Goal: Information Seeking & Learning: Compare options

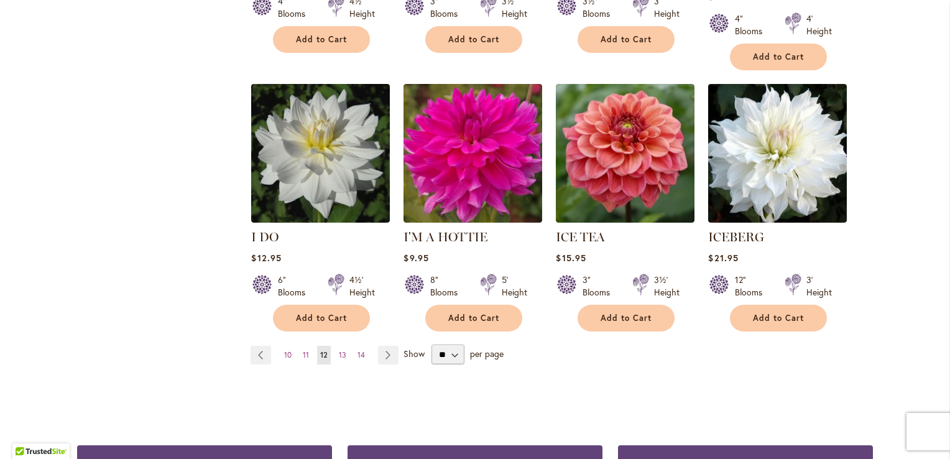
scroll to position [1057, 0]
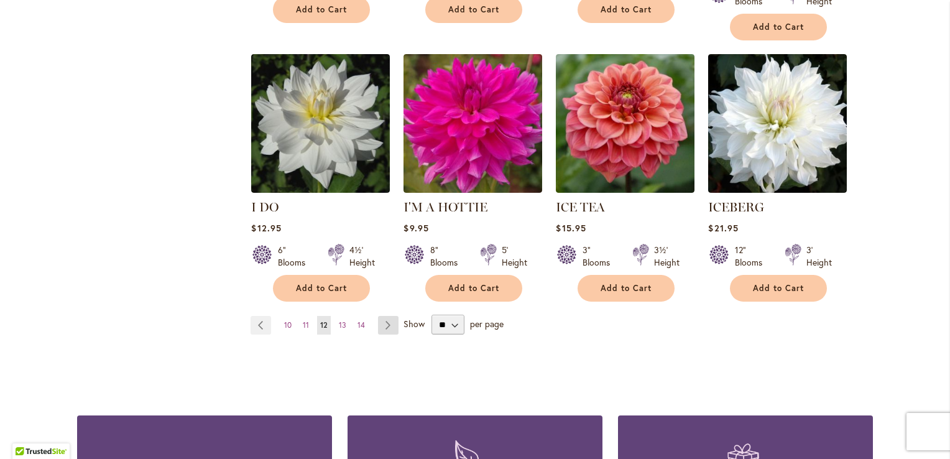
click at [381, 316] on link "Page Next" at bounding box center [388, 325] width 21 height 19
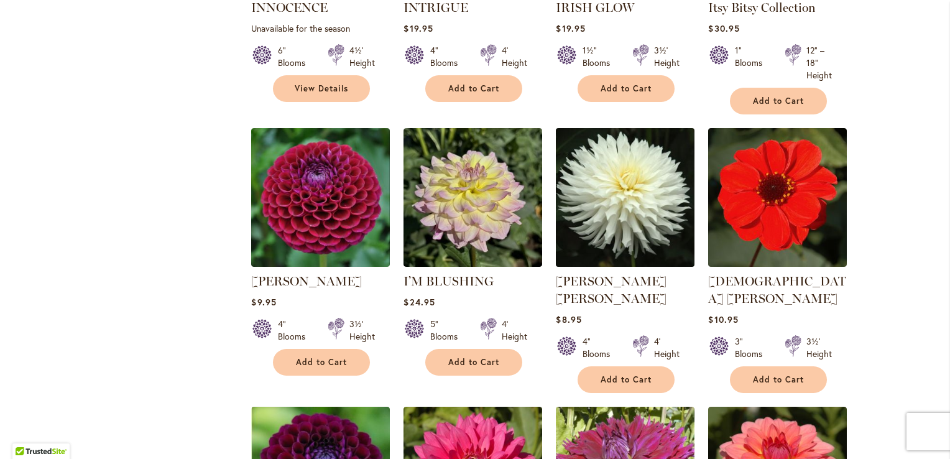
scroll to position [746, 0]
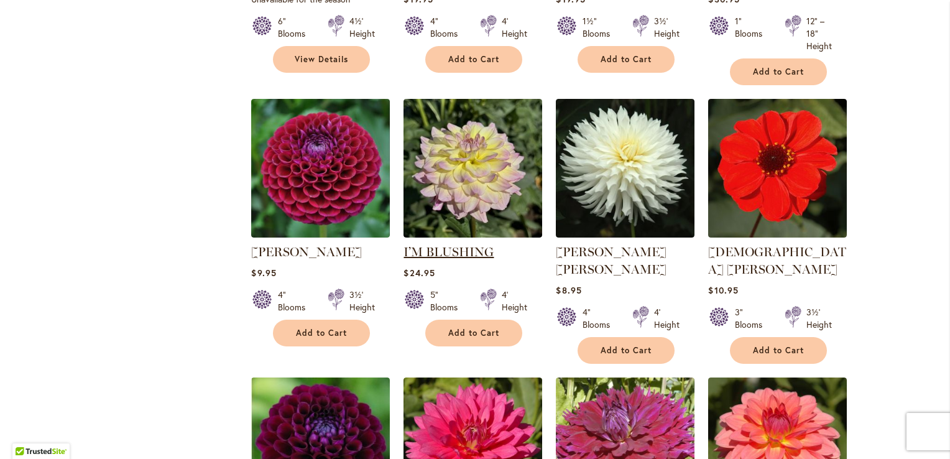
click at [430, 244] on link "I’M BLUSHING" at bounding box center [449, 251] width 90 height 15
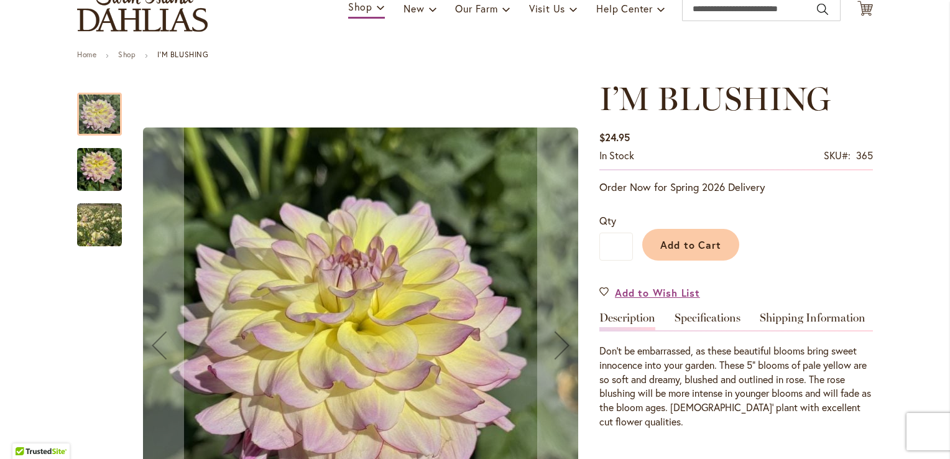
scroll to position [124, 0]
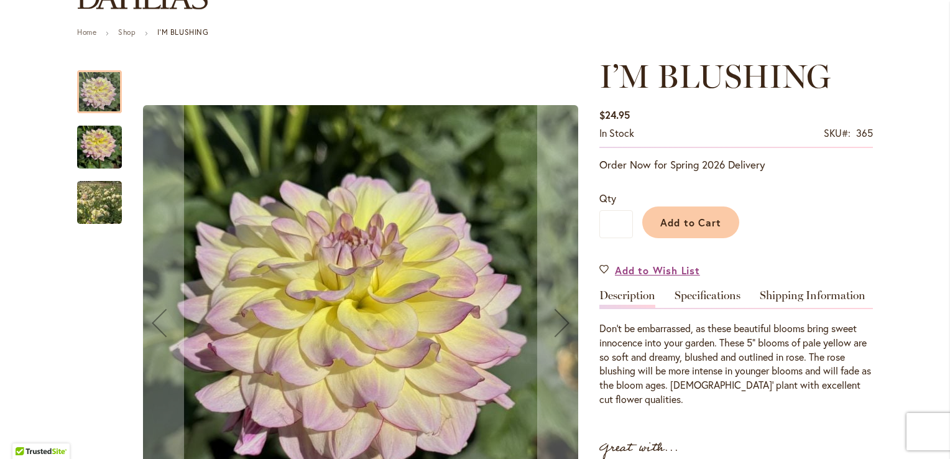
click at [95, 139] on img "I’M BLUSHING" at bounding box center [99, 148] width 45 height 60
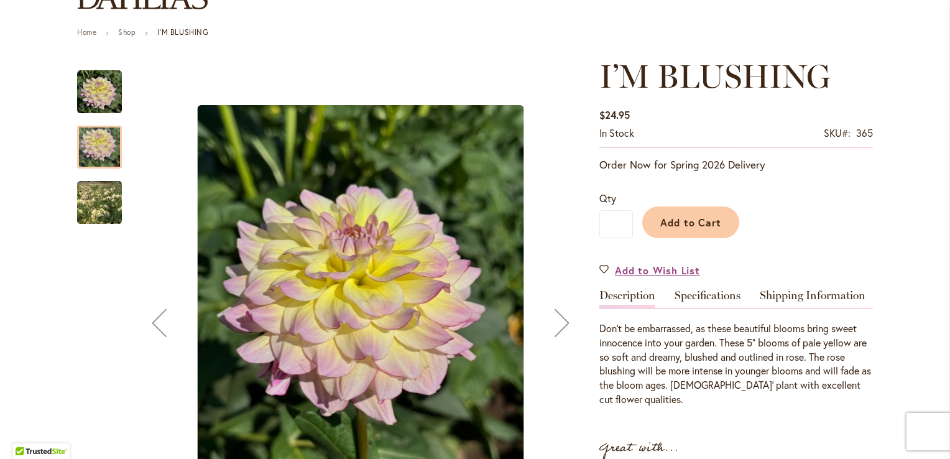
click at [101, 203] on img "I’M BLUSHING" at bounding box center [100, 203] width 90 height 78
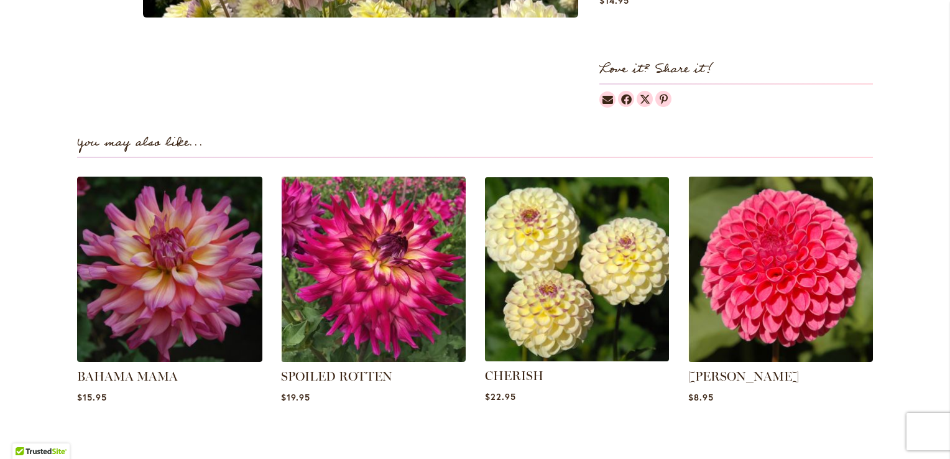
scroll to position [808, 0]
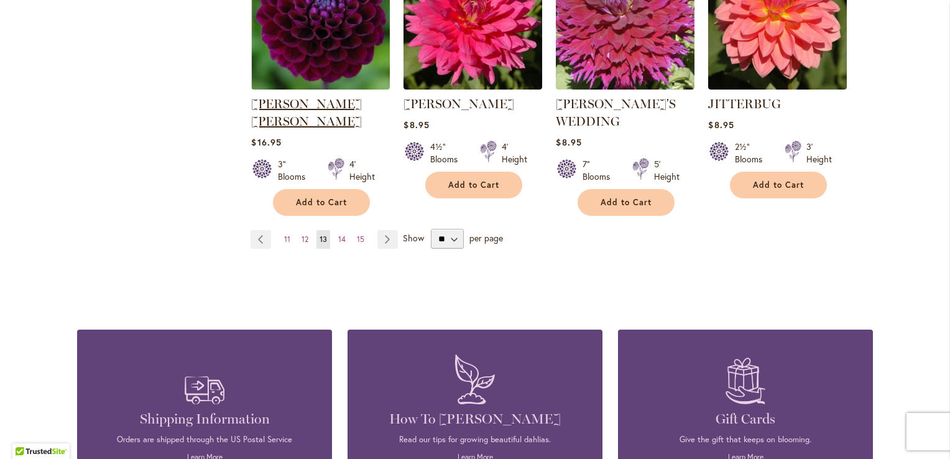
scroll to position [1182, 0]
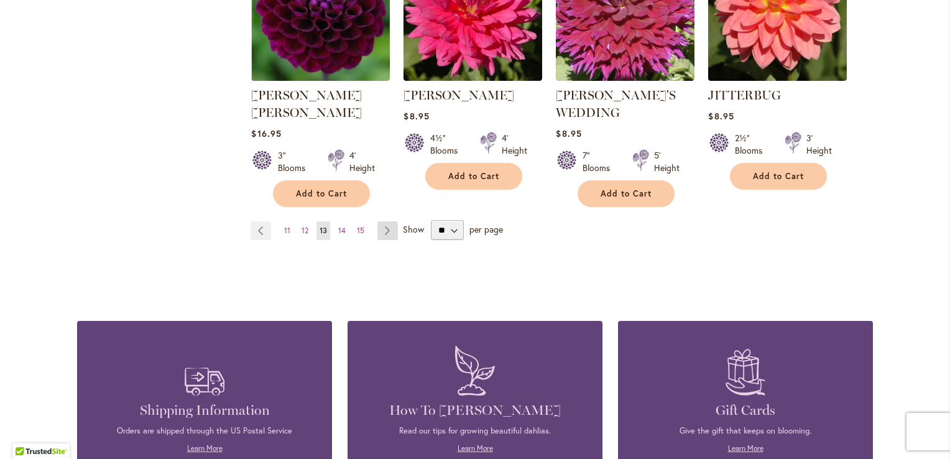
click at [381, 221] on link "Page Next" at bounding box center [387, 230] width 21 height 19
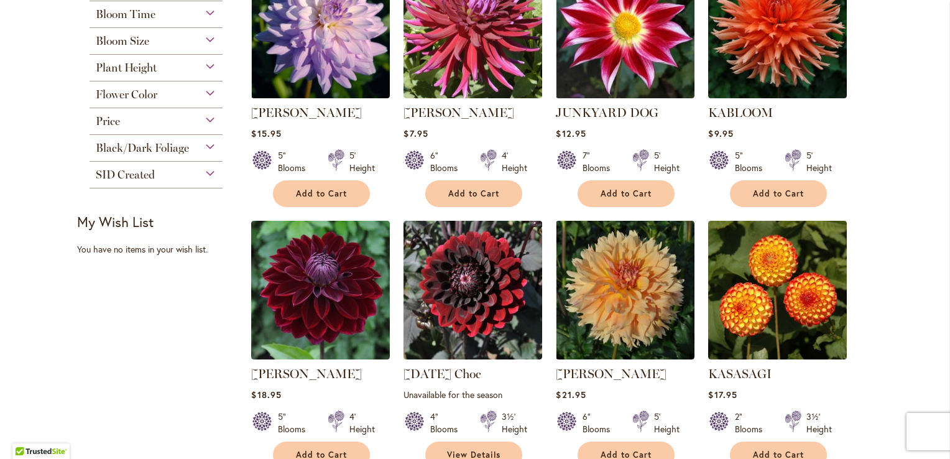
scroll to position [373, 0]
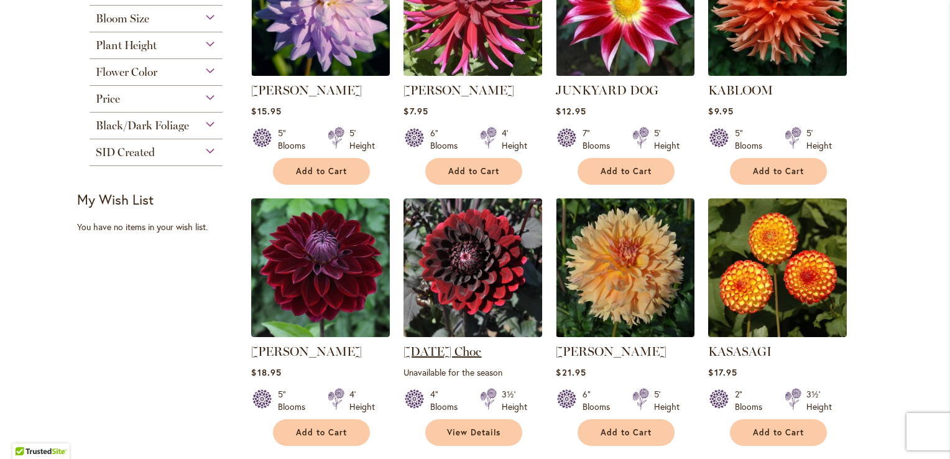
click at [428, 350] on link "Karma Choc" at bounding box center [443, 351] width 78 height 15
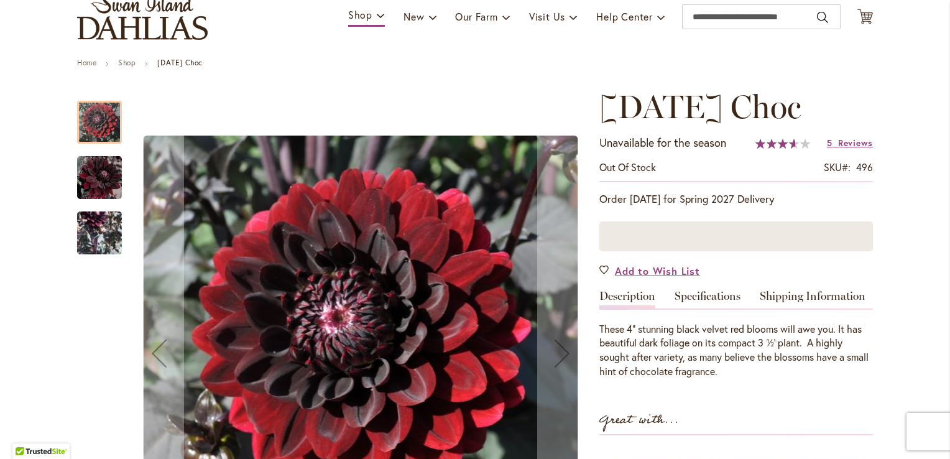
scroll to position [124, 0]
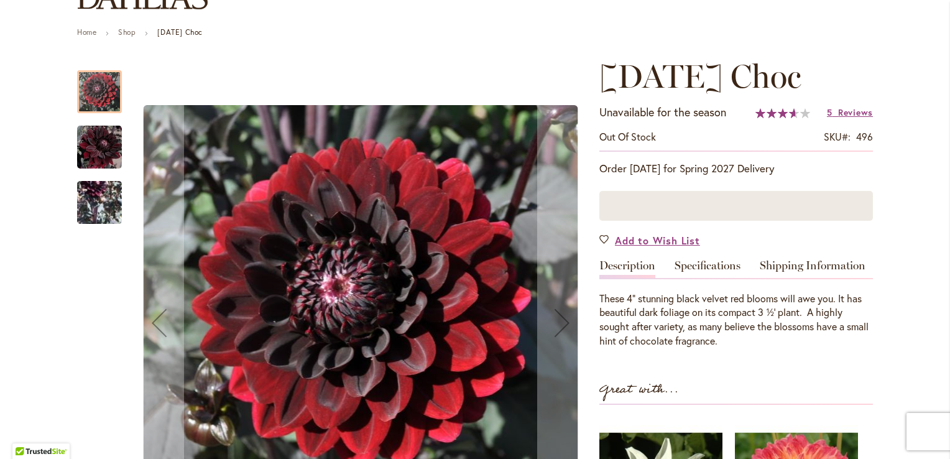
click at [97, 147] on img "Karma Choc" at bounding box center [99, 147] width 45 height 46
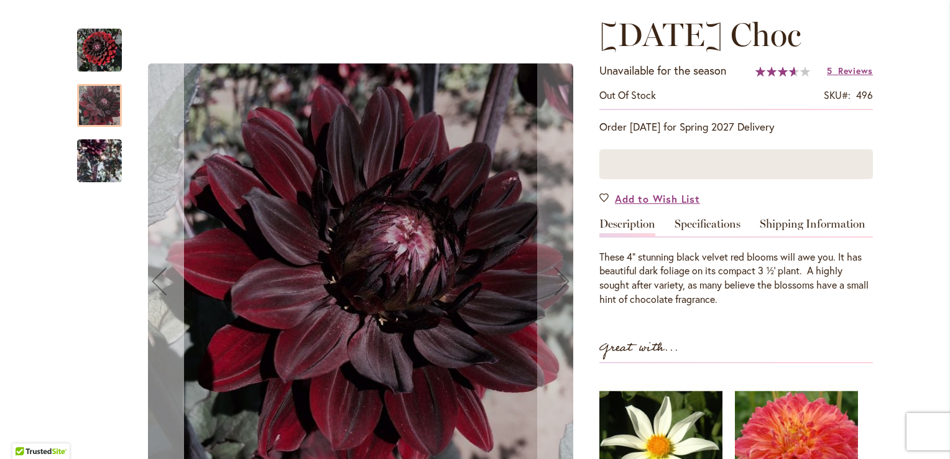
scroll to position [187, 0]
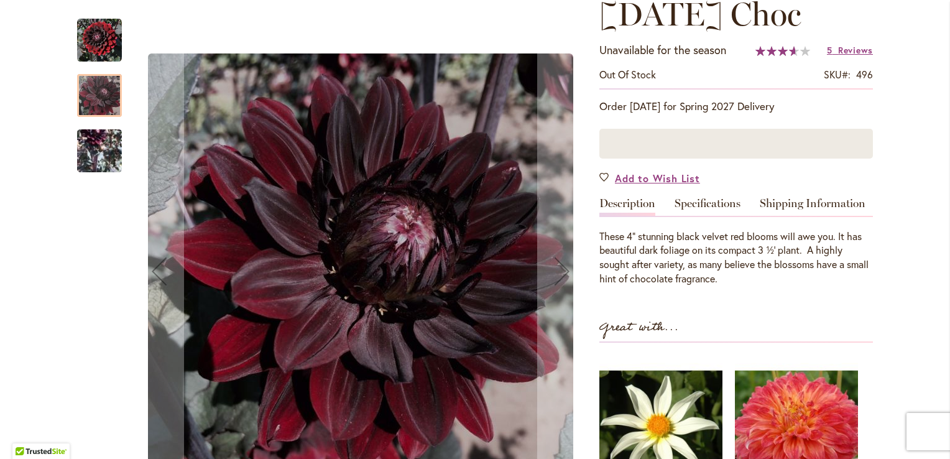
click at [101, 151] on img "Karma Choc" at bounding box center [99, 150] width 45 height 91
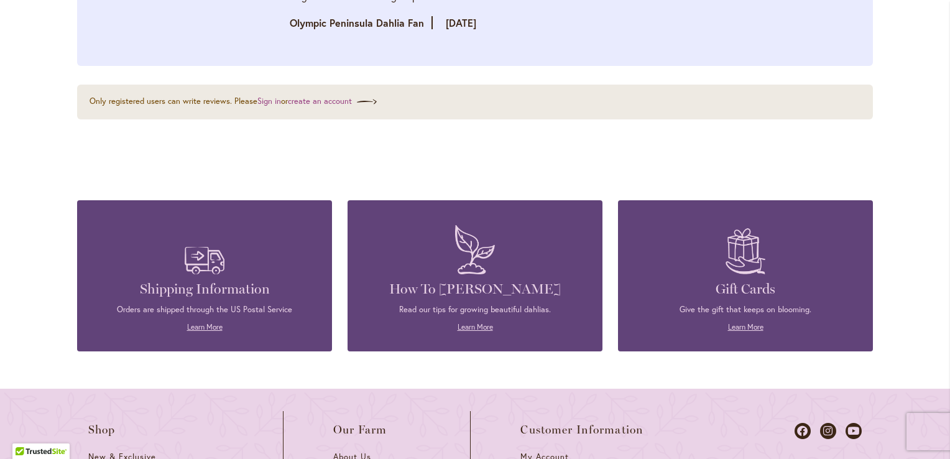
scroll to position [2177, 0]
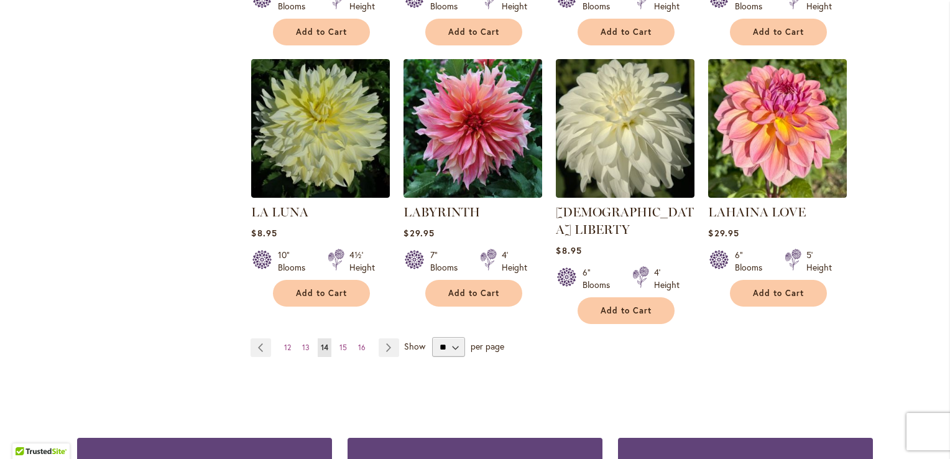
scroll to position [1057, 0]
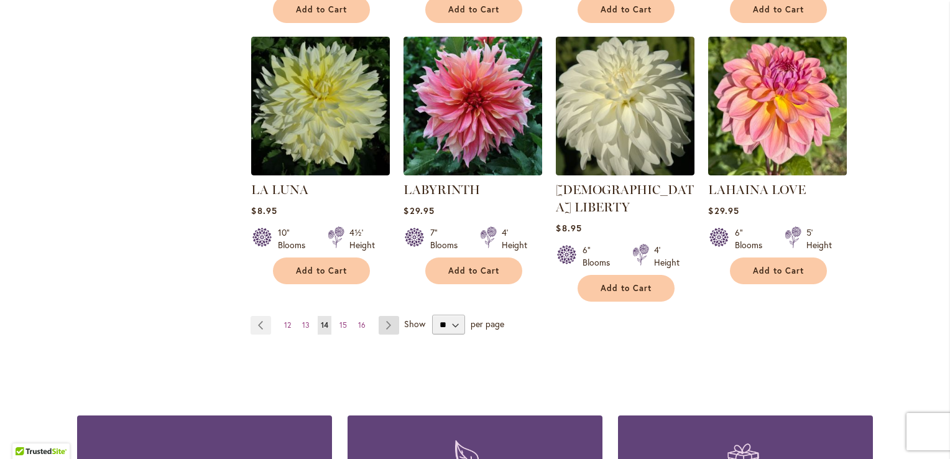
click at [383, 316] on link "Page Next" at bounding box center [389, 325] width 21 height 19
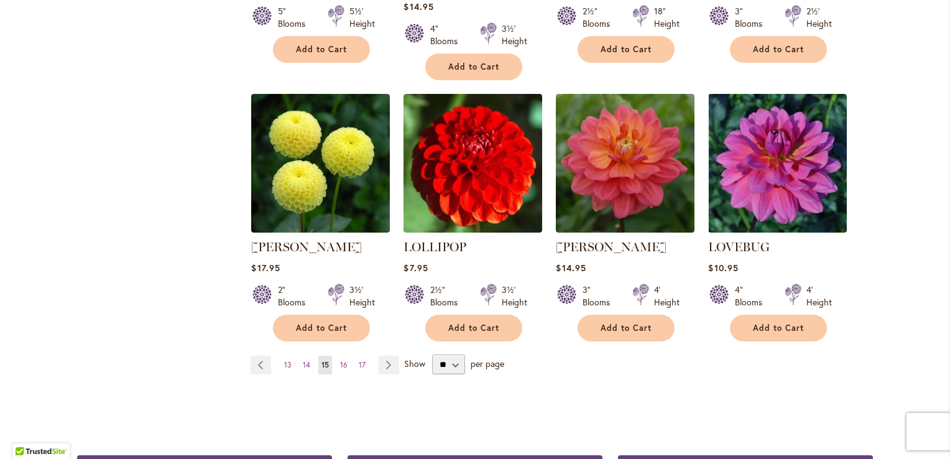
scroll to position [1057, 0]
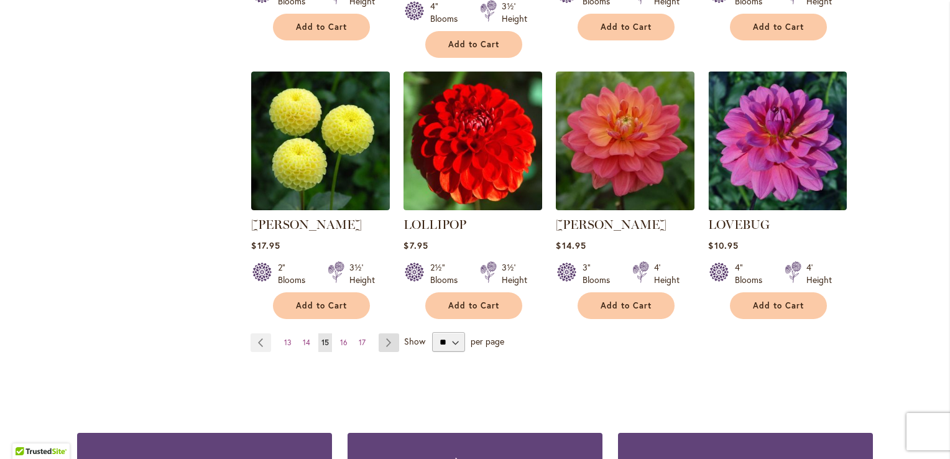
click at [383, 333] on link "Page Next" at bounding box center [389, 342] width 21 height 19
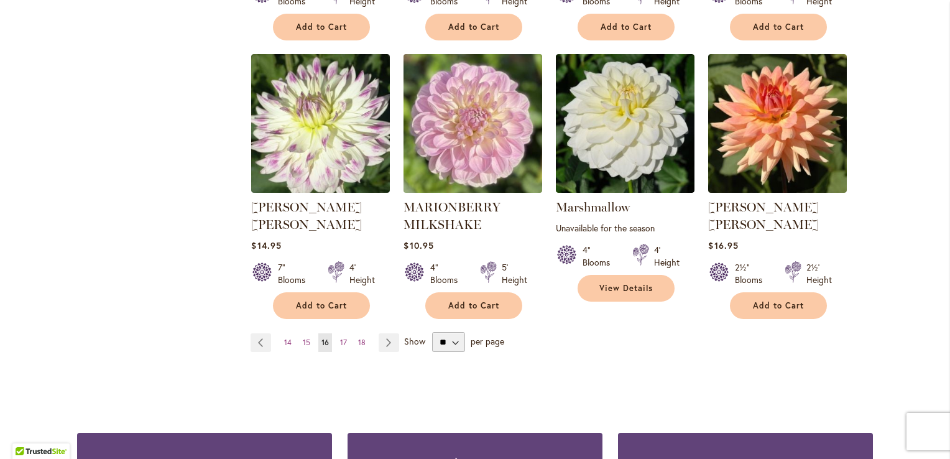
scroll to position [1119, 0]
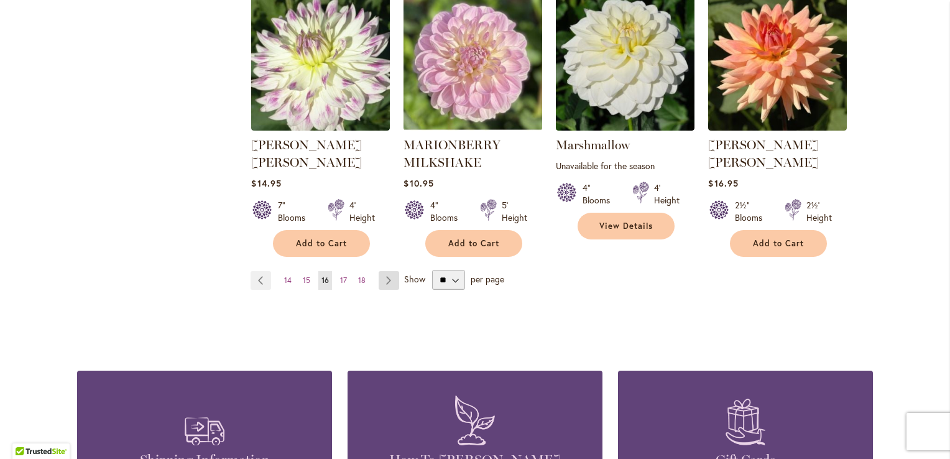
click at [383, 271] on link "Page Next" at bounding box center [389, 280] width 21 height 19
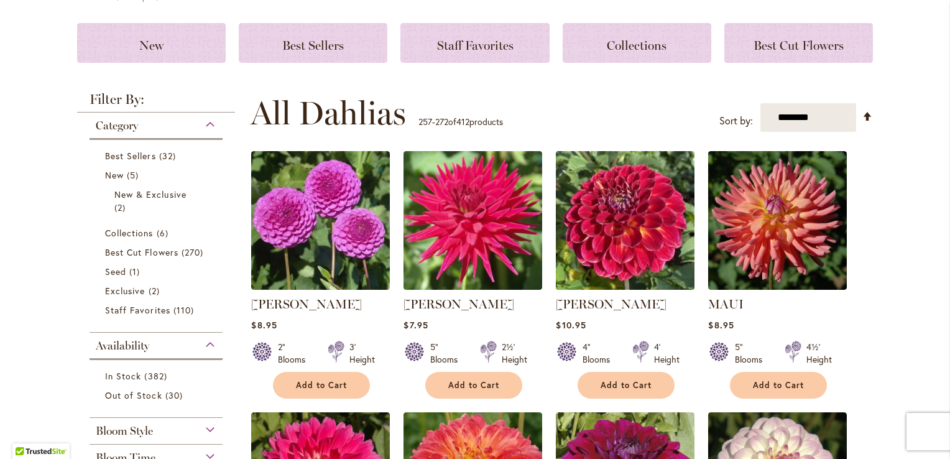
scroll to position [187, 0]
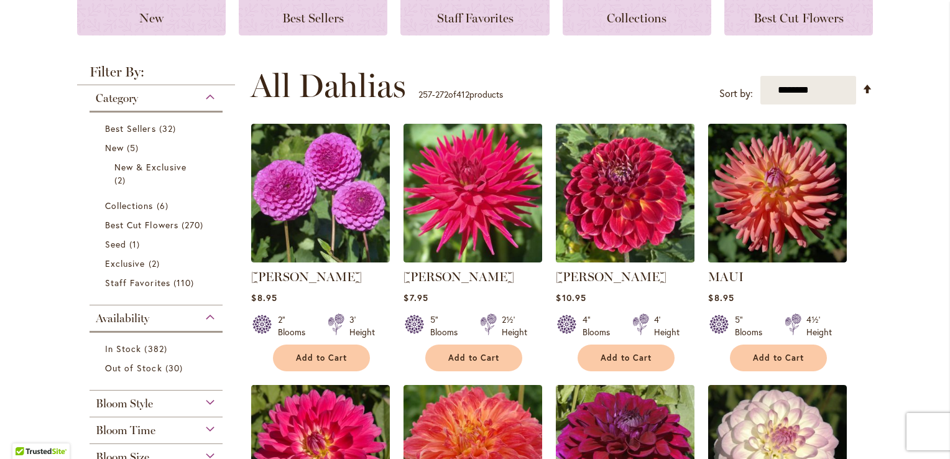
click at [616, 218] on img at bounding box center [626, 194] width 146 height 146
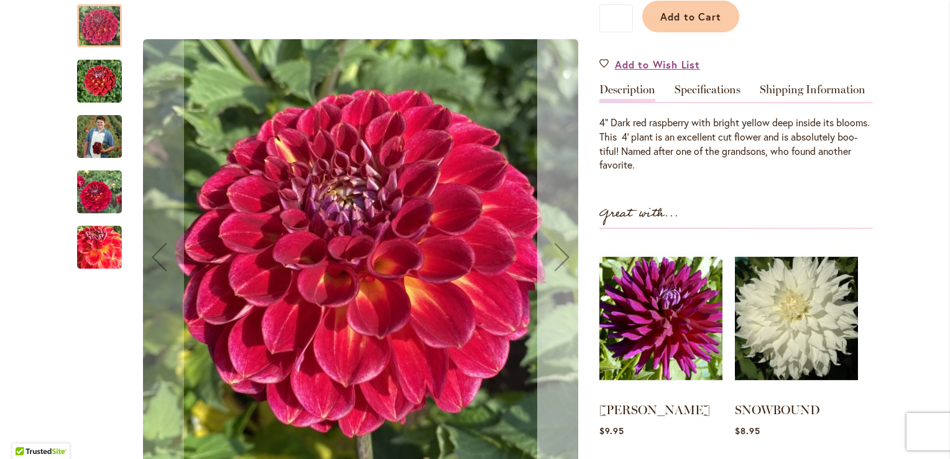
scroll to position [311, 0]
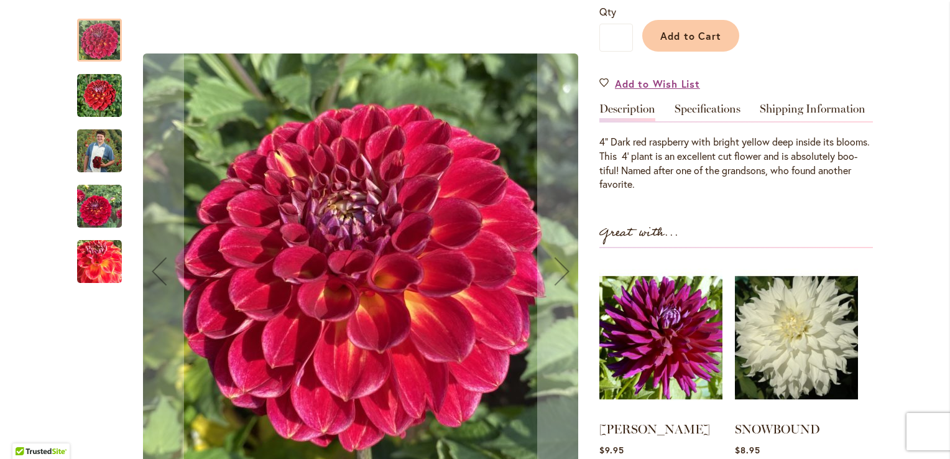
click at [85, 91] on img "Matty Boo" at bounding box center [99, 95] width 45 height 45
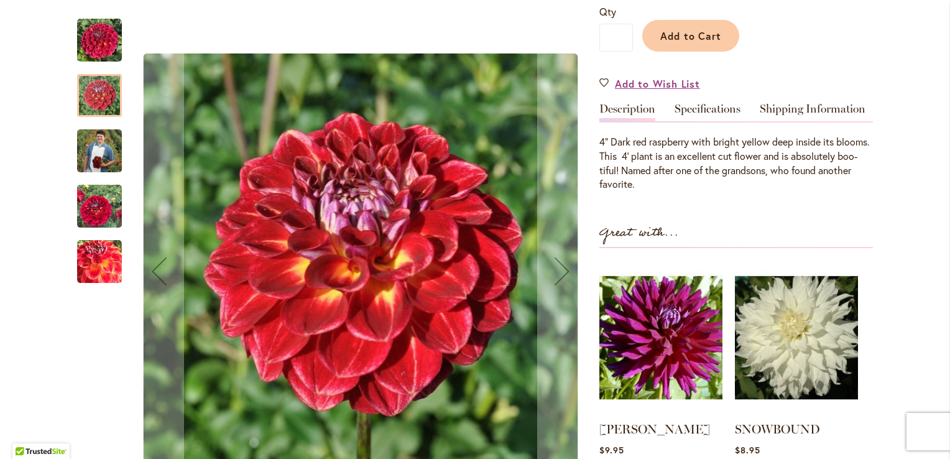
click at [90, 147] on img "Matty Boo" at bounding box center [99, 151] width 45 height 56
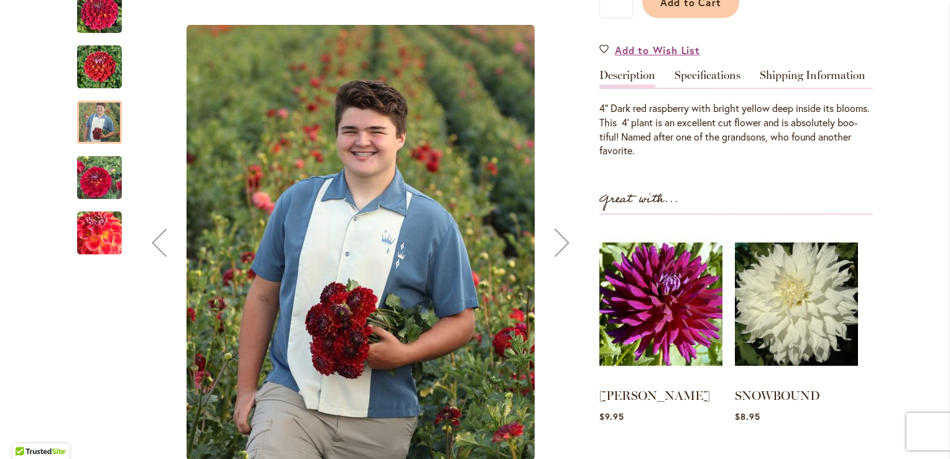
scroll to position [373, 0]
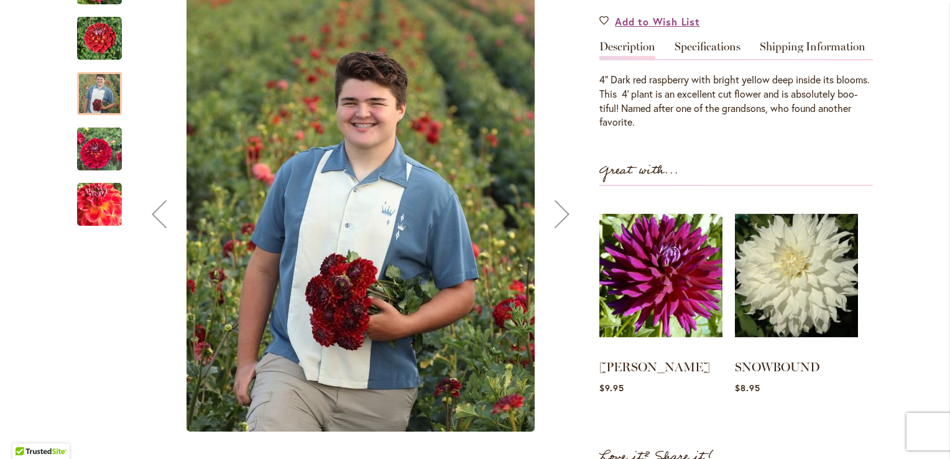
click at [91, 153] on img "Matty Boo" at bounding box center [99, 149] width 45 height 60
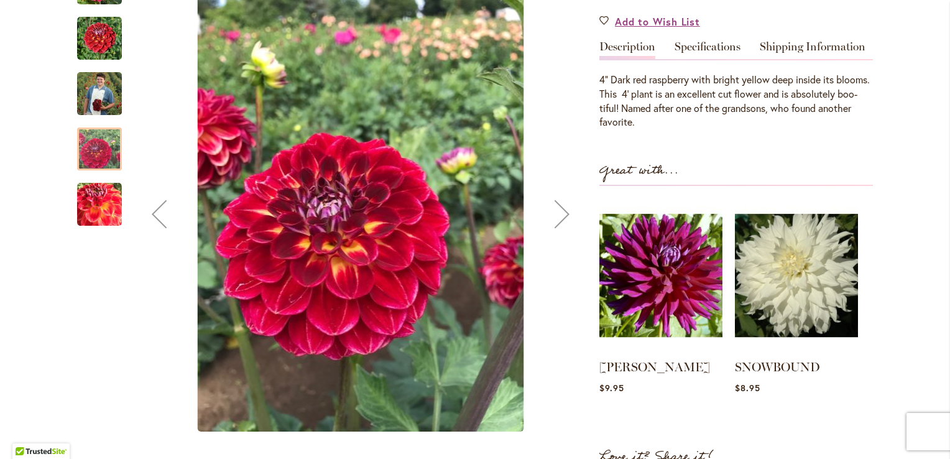
click at [91, 200] on img "Matty Boo" at bounding box center [99, 204] width 45 height 45
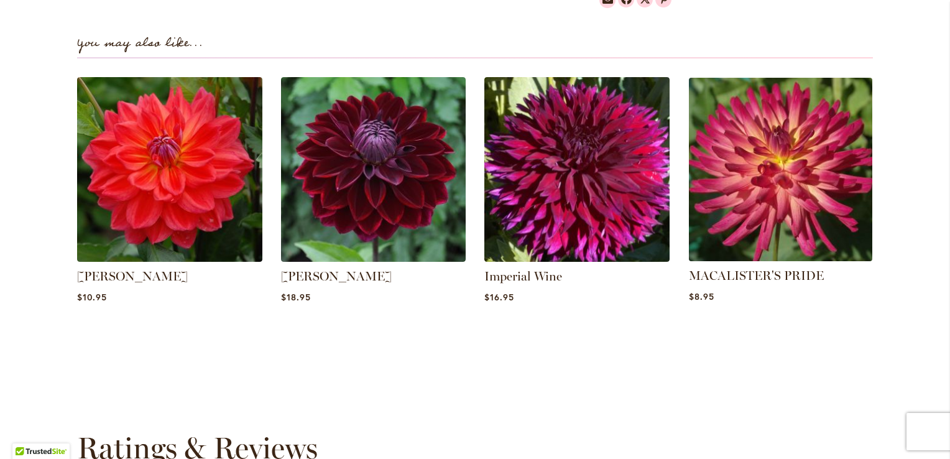
scroll to position [746, 0]
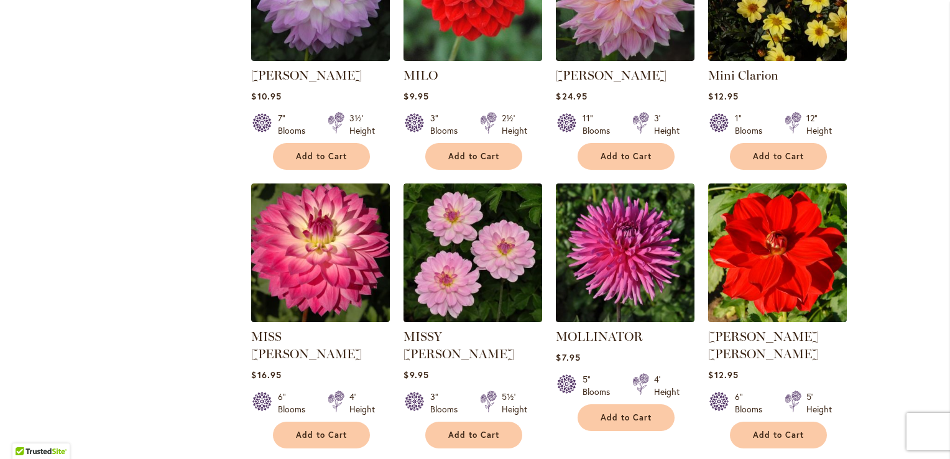
scroll to position [933, 0]
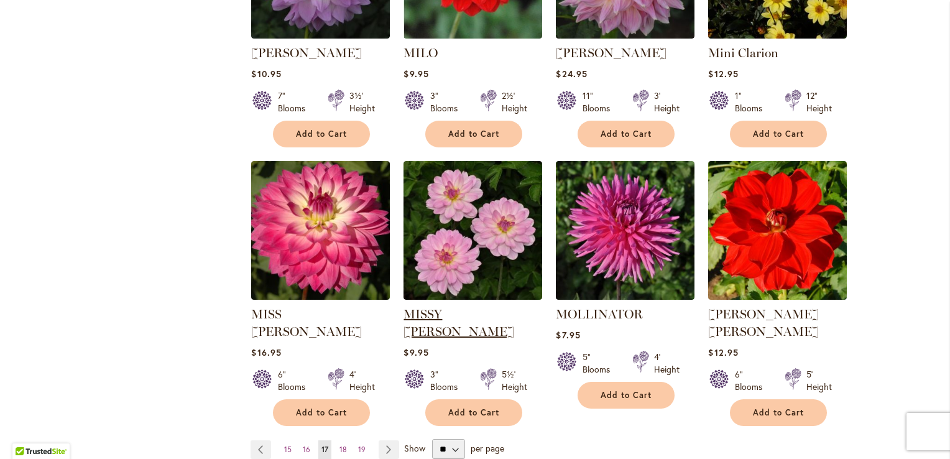
click at [418, 307] on link "MISSY [PERSON_NAME]" at bounding box center [459, 323] width 111 height 32
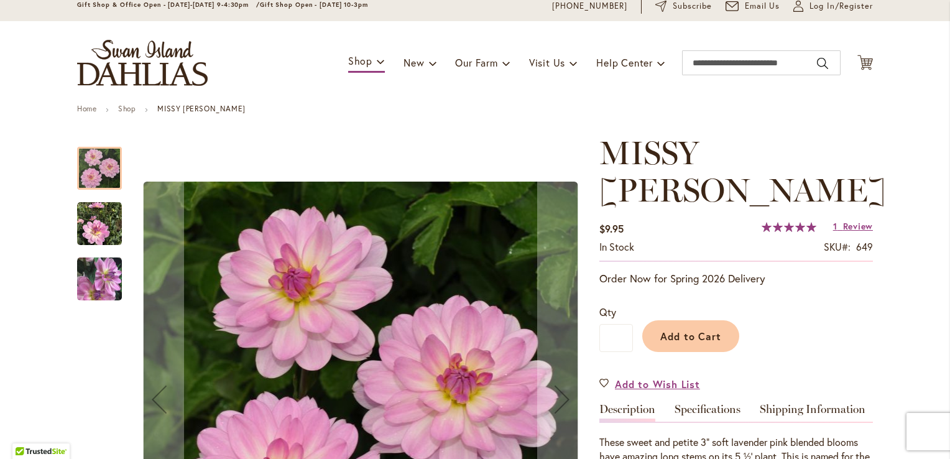
scroll to position [124, 0]
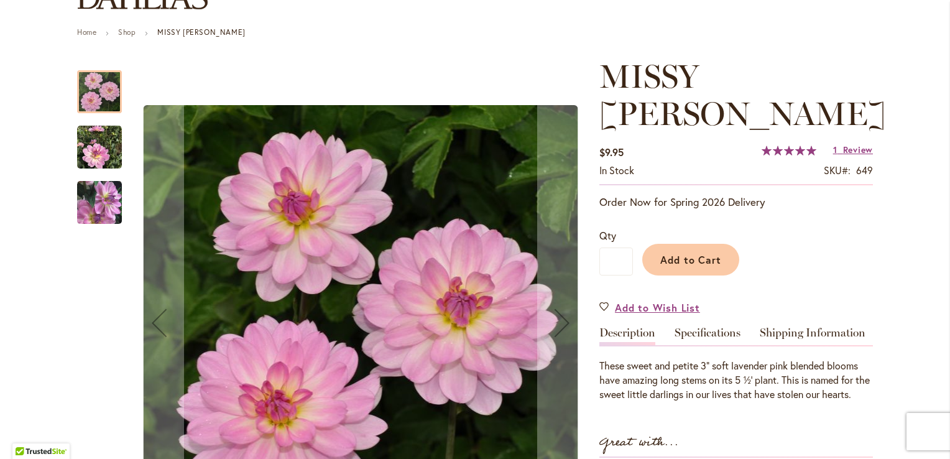
click at [88, 141] on img "MISSY SUE" at bounding box center [99, 147] width 45 height 45
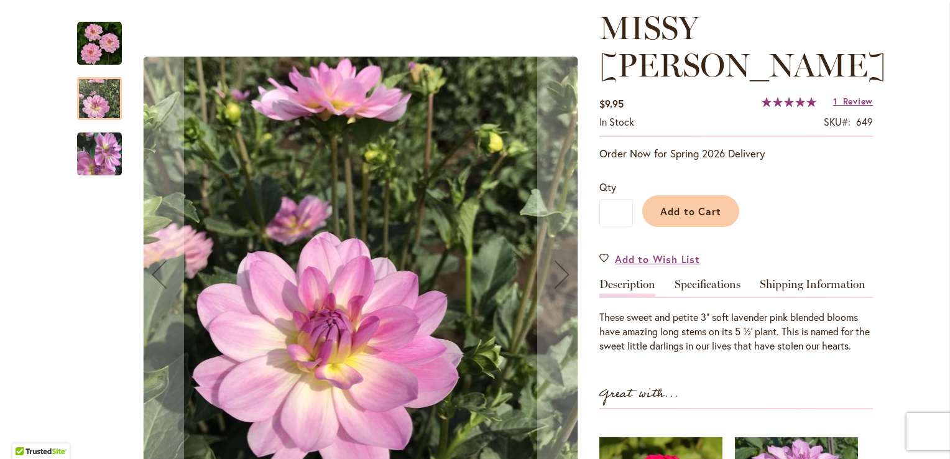
scroll to position [249, 0]
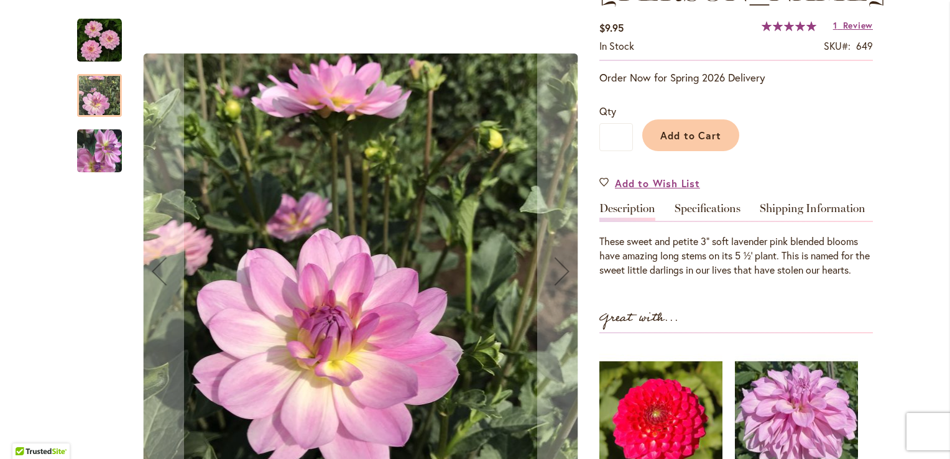
click at [81, 154] on img "MISSY SUE" at bounding box center [99, 150] width 45 height 46
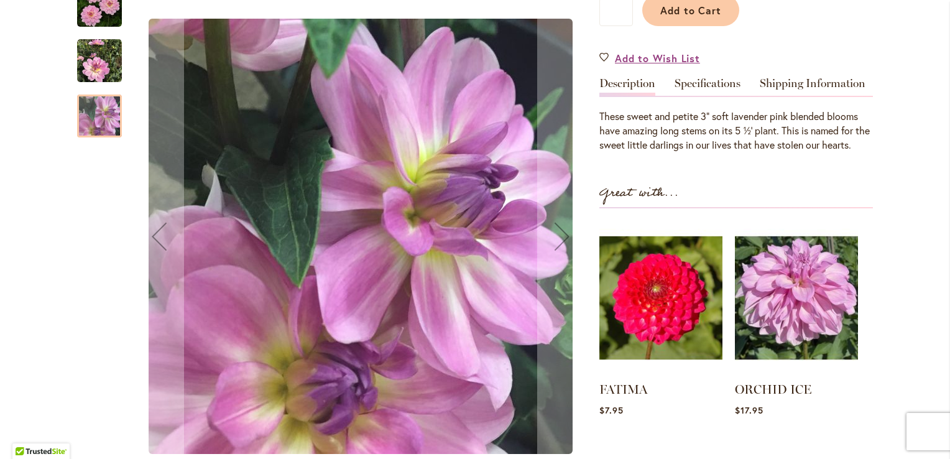
scroll to position [373, 0]
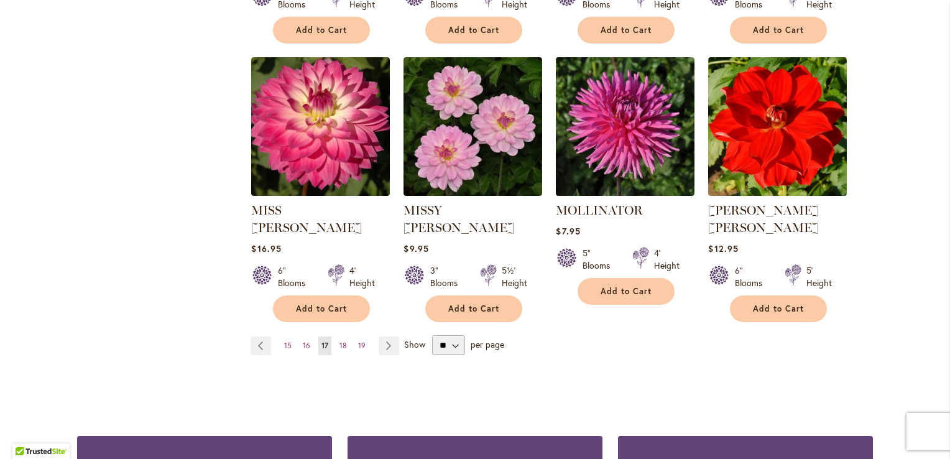
scroll to position [1057, 0]
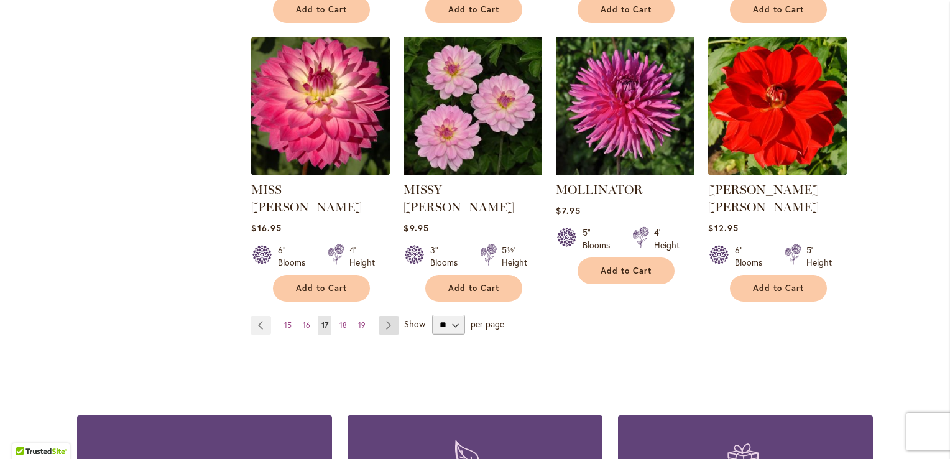
click at [382, 316] on link "Page Next" at bounding box center [389, 325] width 21 height 19
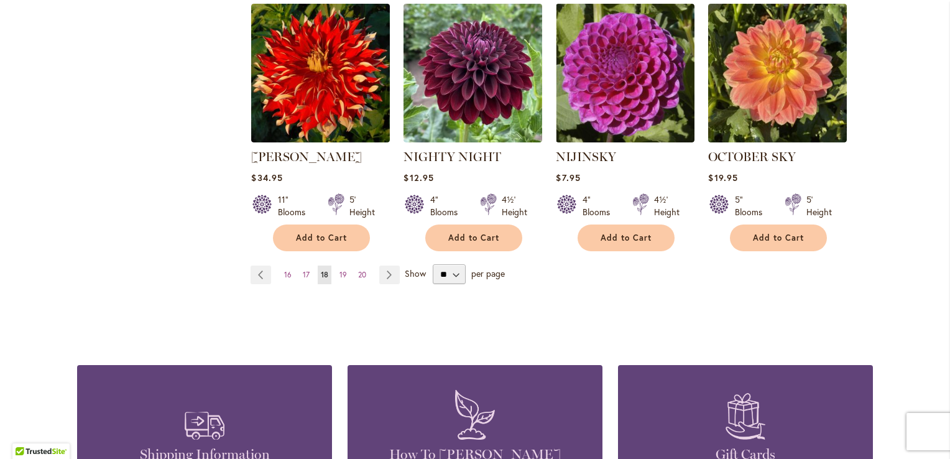
scroll to position [1119, 0]
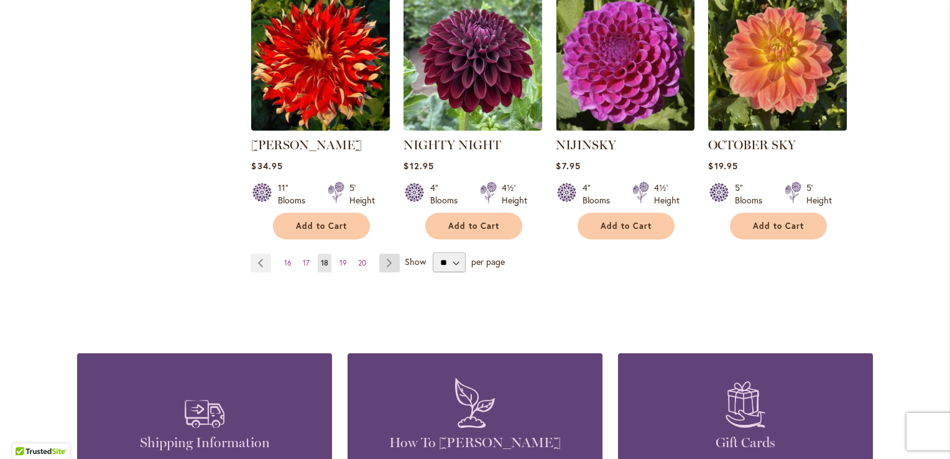
click at [380, 254] on link "Page Next" at bounding box center [389, 263] width 21 height 19
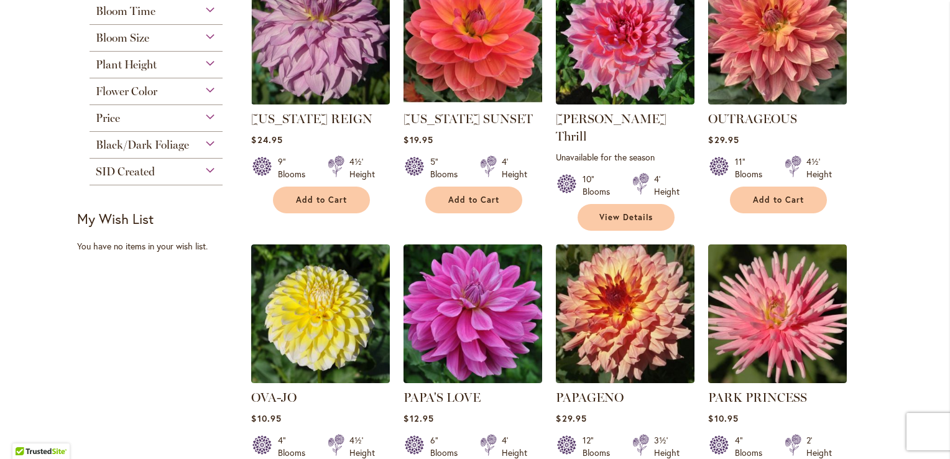
scroll to position [684, 0]
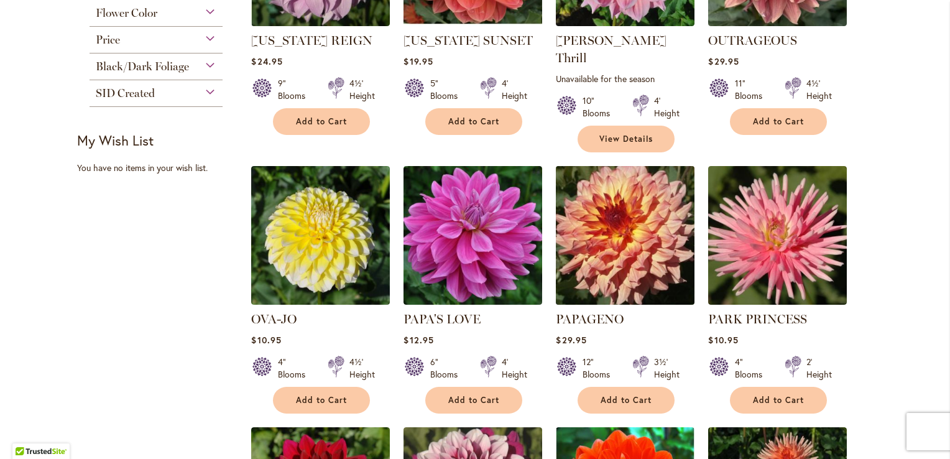
click at [595, 225] on img at bounding box center [626, 236] width 146 height 146
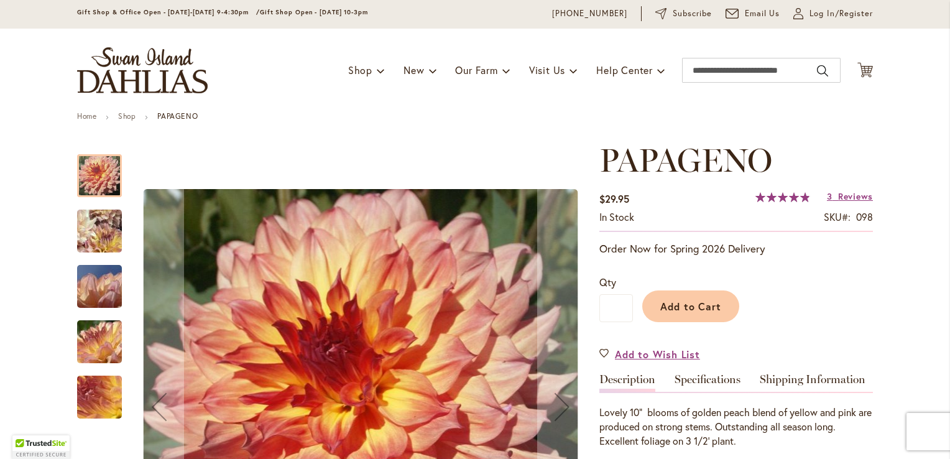
scroll to position [62, 0]
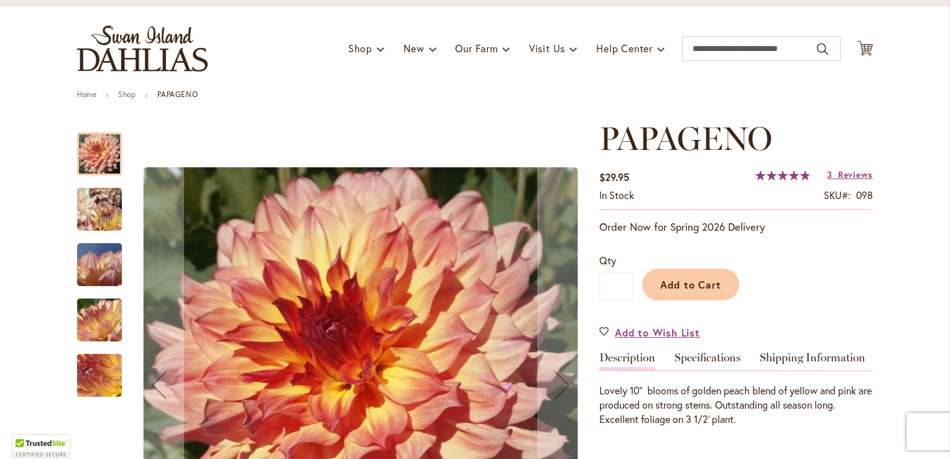
drag, startPoint x: 102, startPoint y: 209, endPoint x: 115, endPoint y: 208, distance: 13.1
click at [102, 208] on img "Papageno" at bounding box center [99, 210] width 88 height 86
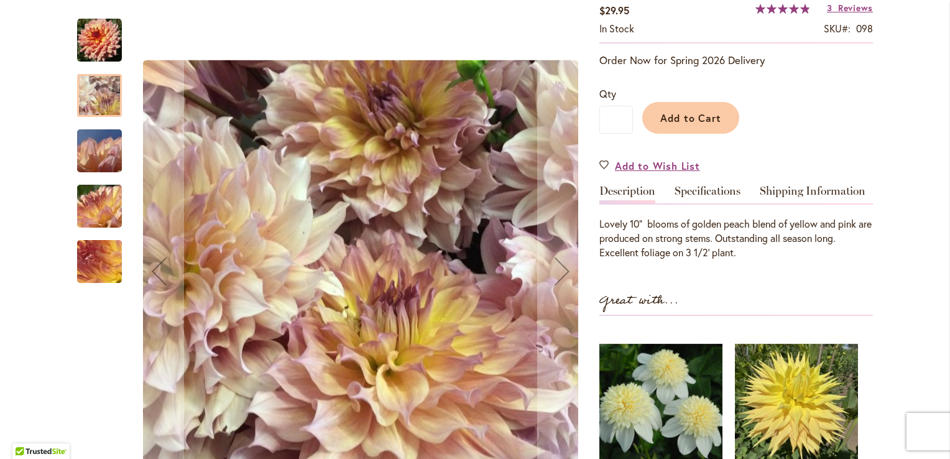
scroll to position [249, 0]
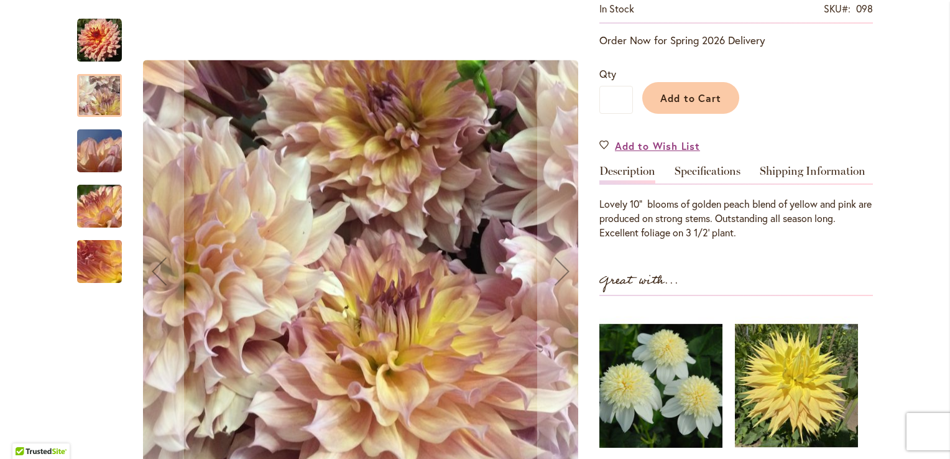
click at [82, 155] on img "Papageno" at bounding box center [100, 151] width 90 height 67
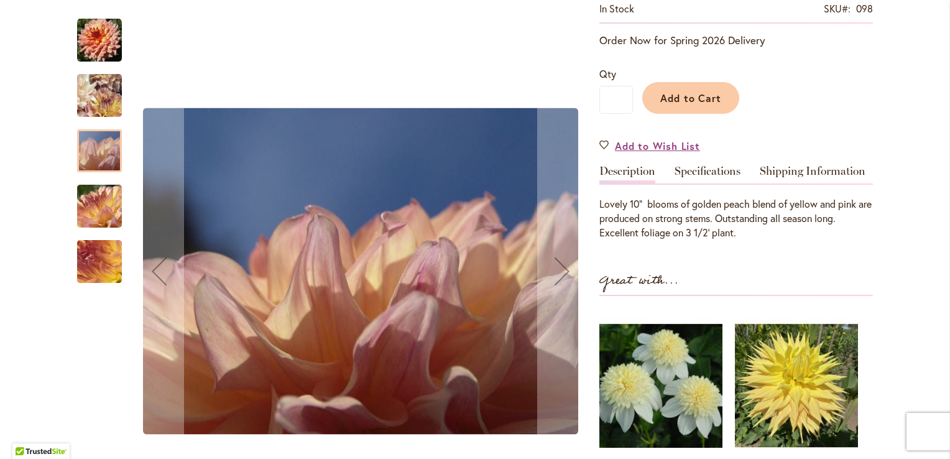
click at [95, 191] on img "Papageno" at bounding box center [100, 206] width 90 height 67
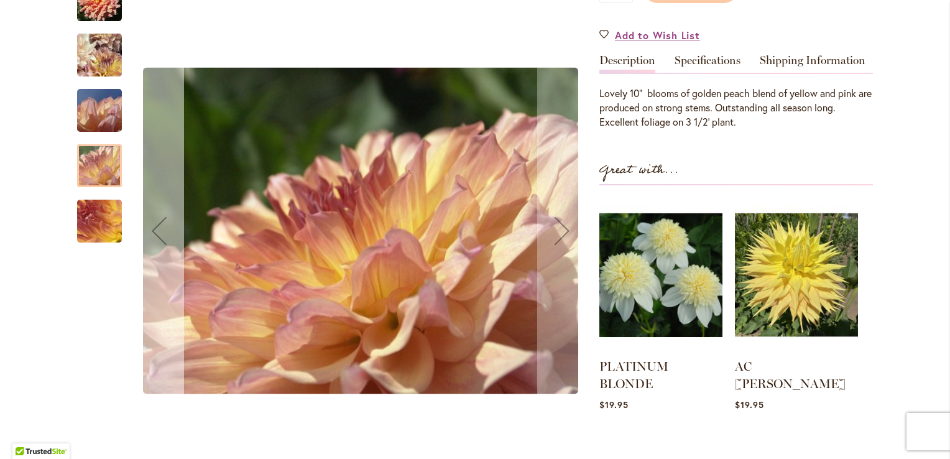
scroll to position [373, 0]
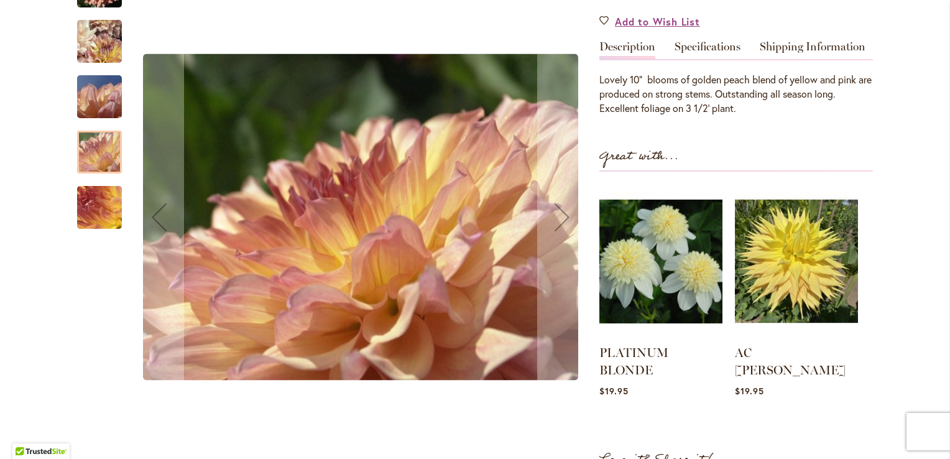
click at [97, 205] on img "Papageno" at bounding box center [100, 207] width 90 height 67
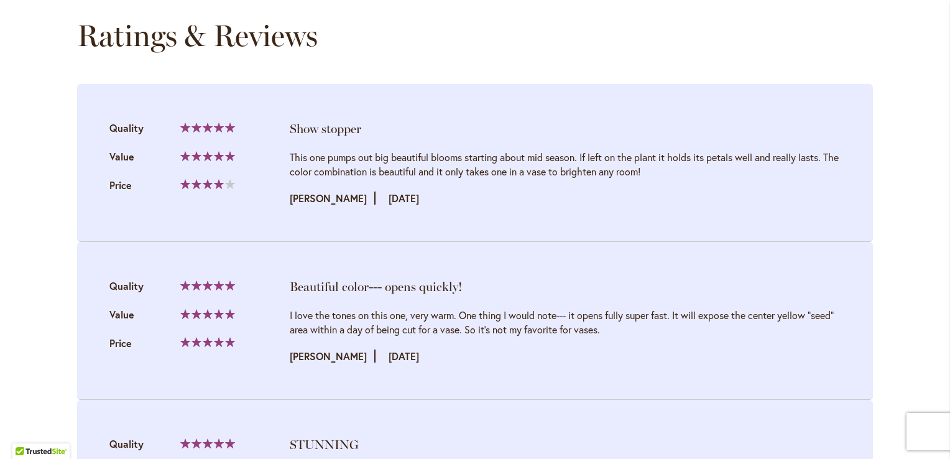
scroll to position [1119, 0]
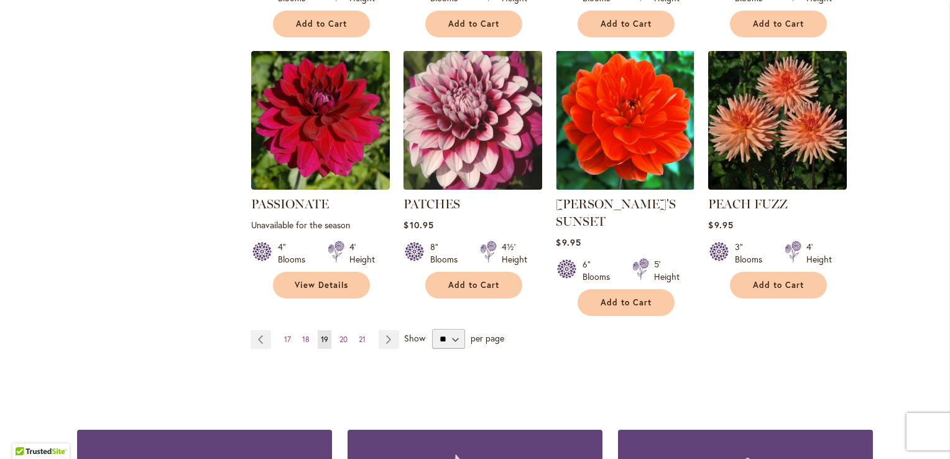
scroll to position [1119, 0]
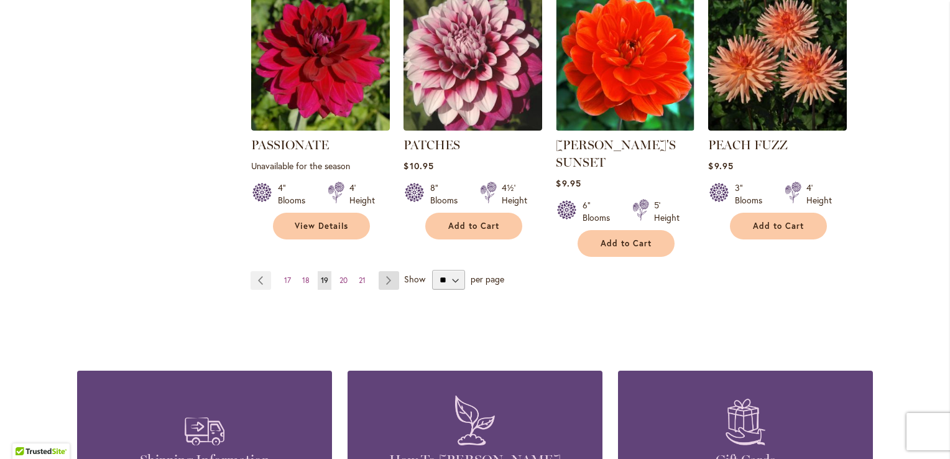
click at [381, 271] on link "Page Next" at bounding box center [389, 280] width 21 height 19
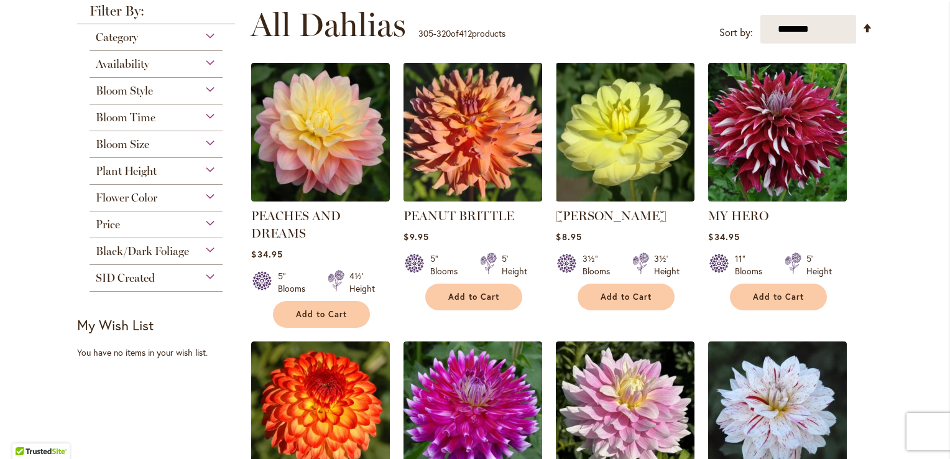
scroll to position [249, 0]
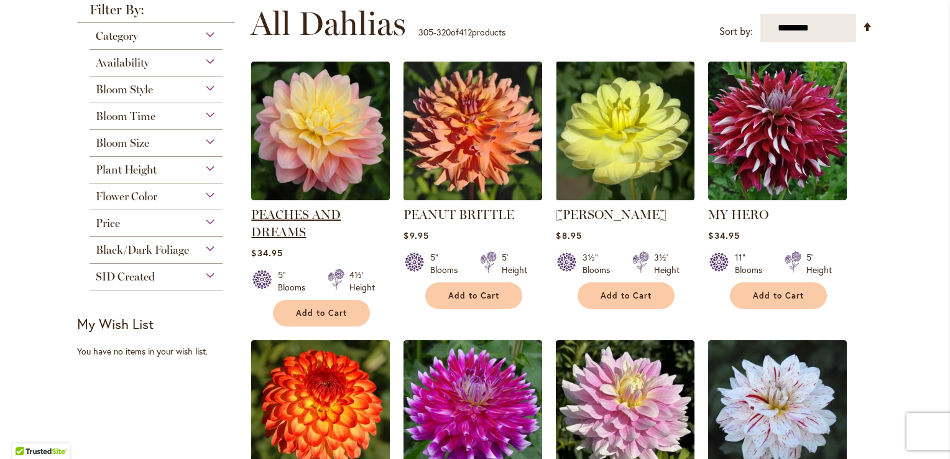
click at [302, 213] on link "PEACHES AND DREAMS" at bounding box center [296, 223] width 90 height 32
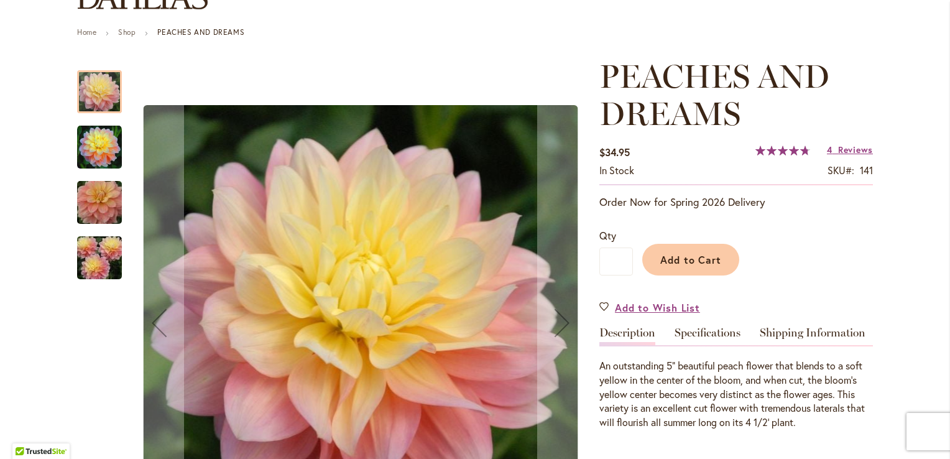
scroll to position [187, 0]
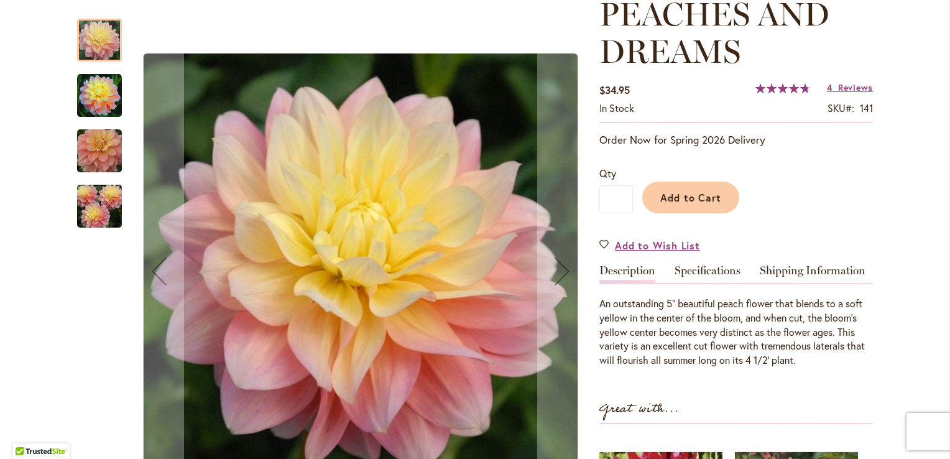
click at [91, 91] on img "PEACHES AND DREAMS" at bounding box center [99, 95] width 45 height 45
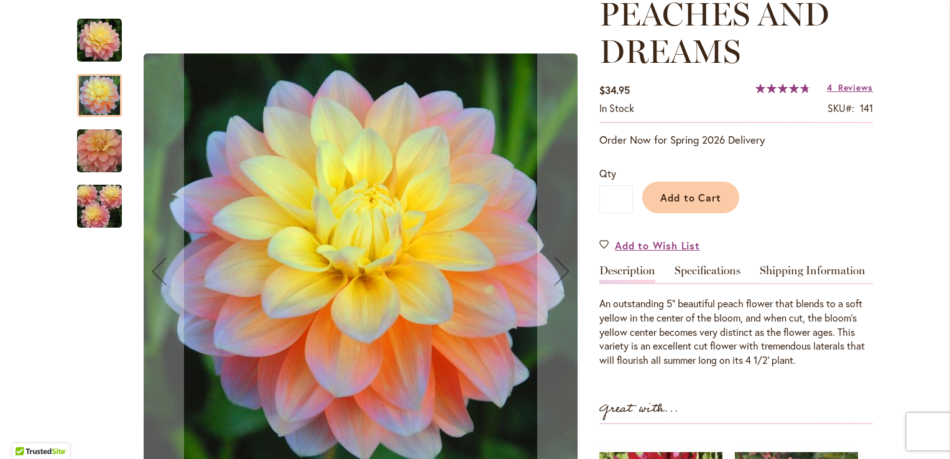
click at [81, 156] on img "PEACHES AND DREAMS" at bounding box center [100, 151] width 90 height 60
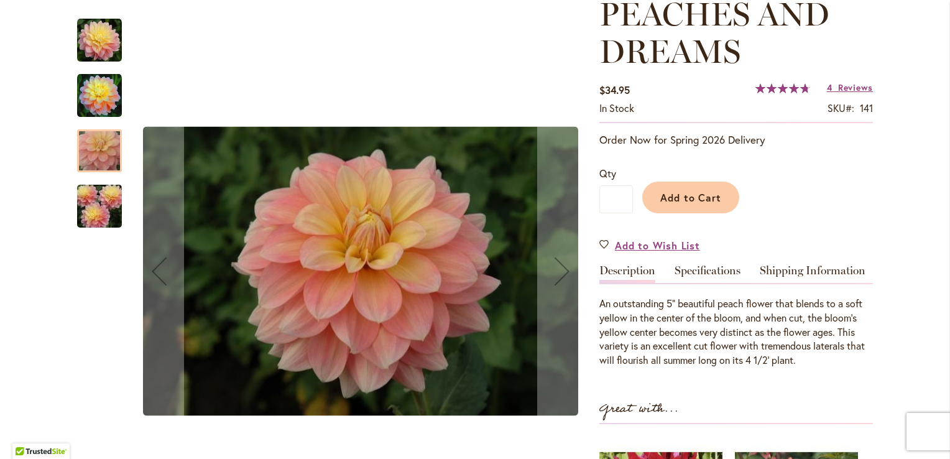
click at [82, 200] on img "PEACHES AND DREAMS" at bounding box center [100, 207] width 90 height 60
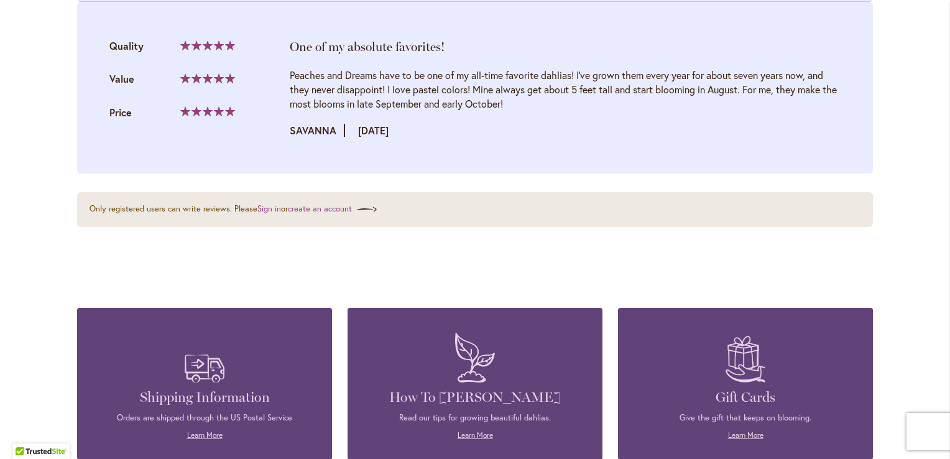
scroll to position [1990, 0]
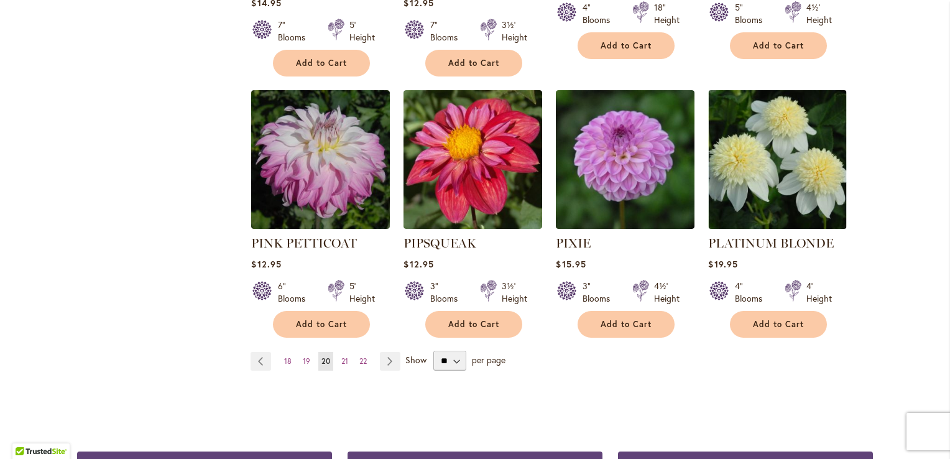
scroll to position [1057, 0]
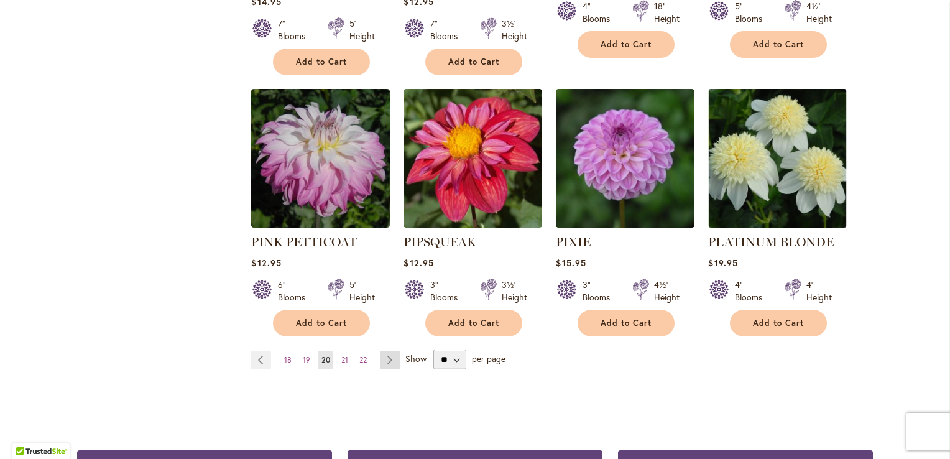
click at [385, 351] on link "Page Next" at bounding box center [390, 360] width 21 height 19
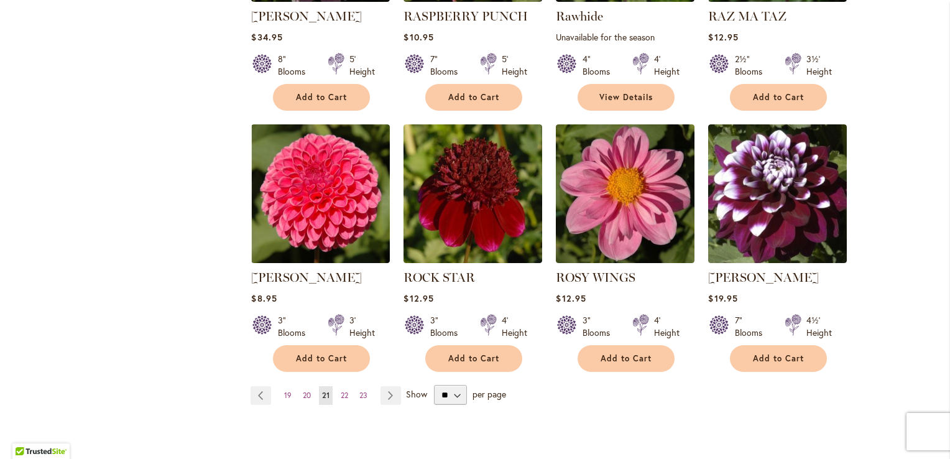
scroll to position [995, 0]
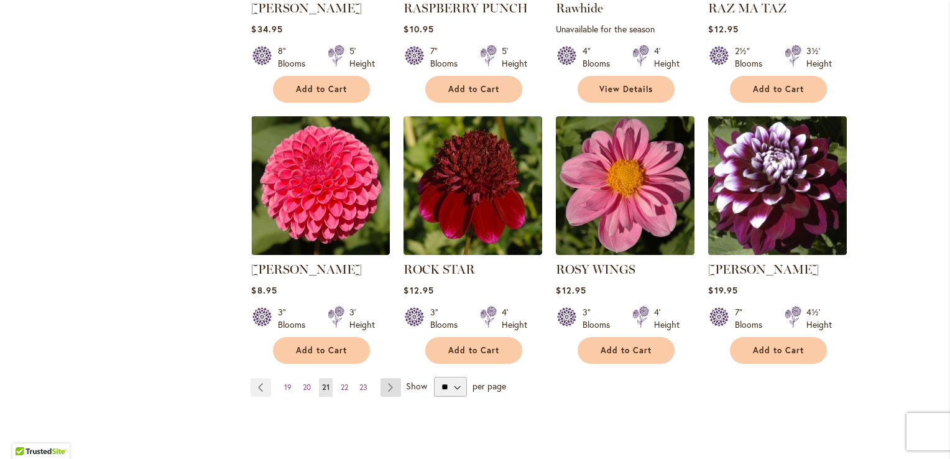
click at [384, 381] on link "Page Next" at bounding box center [391, 387] width 21 height 19
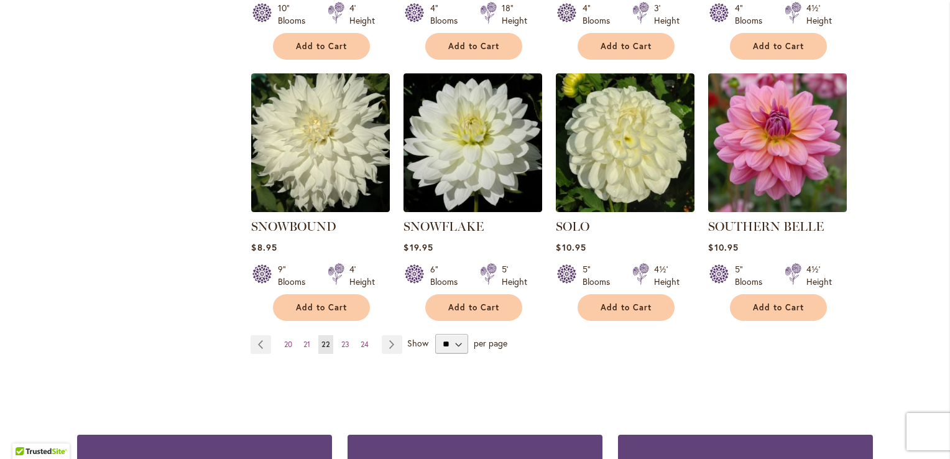
scroll to position [1057, 0]
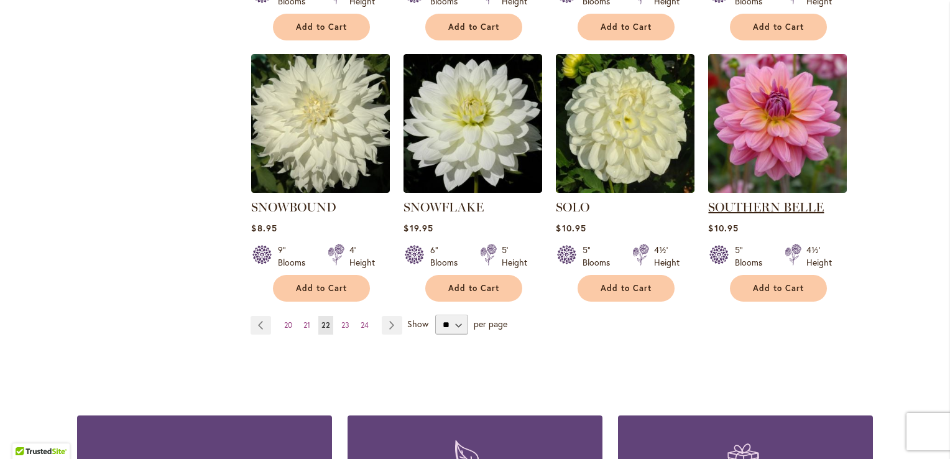
click at [744, 200] on link "SOUTHERN BELLE" at bounding box center [766, 207] width 116 height 15
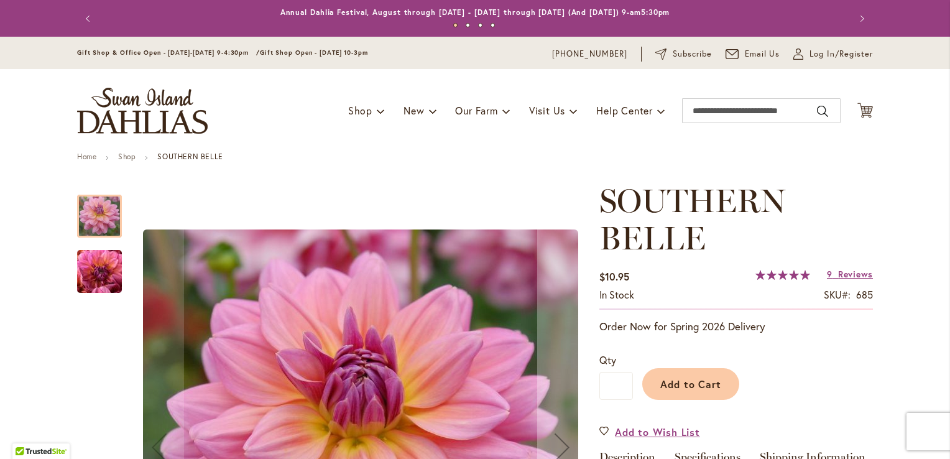
click at [96, 267] on img "SOUTHERN BELLE" at bounding box center [100, 271] width 90 height 67
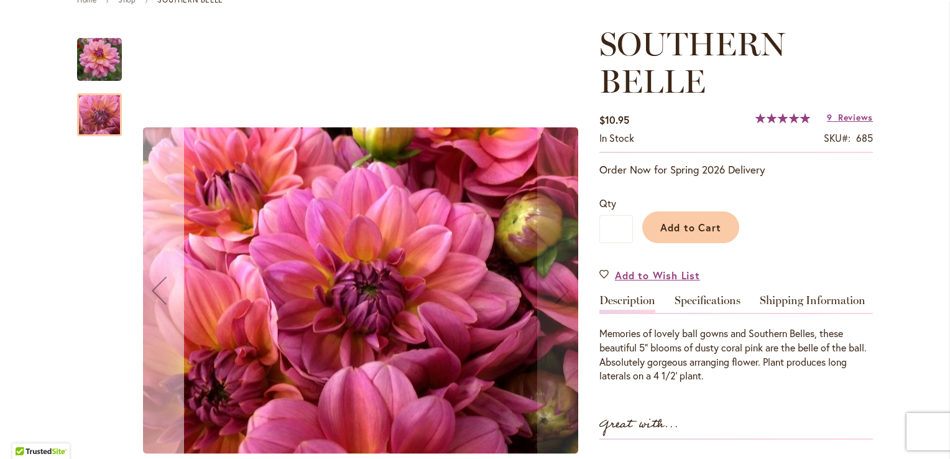
scroll to position [124, 0]
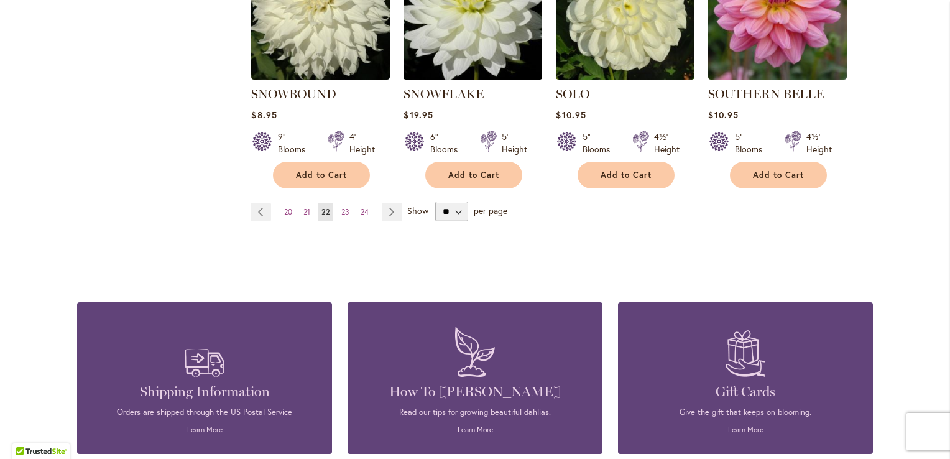
scroll to position [1182, 0]
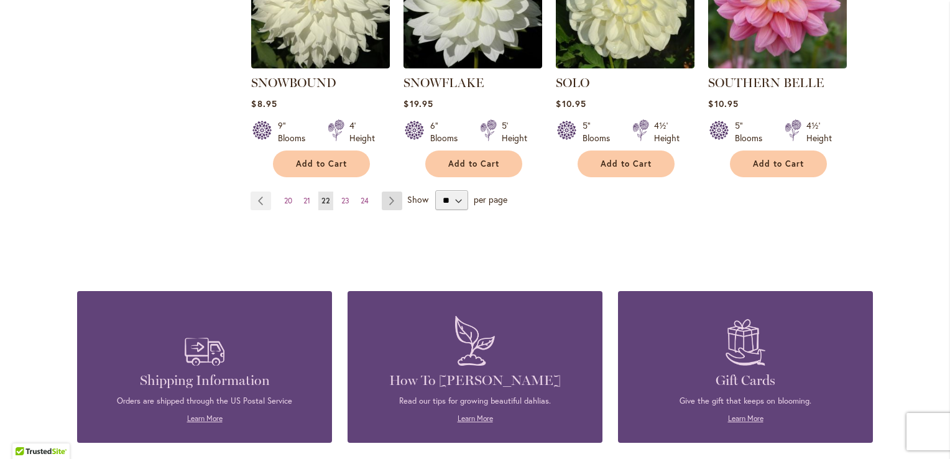
click at [388, 192] on link "Page Next" at bounding box center [392, 201] width 21 height 19
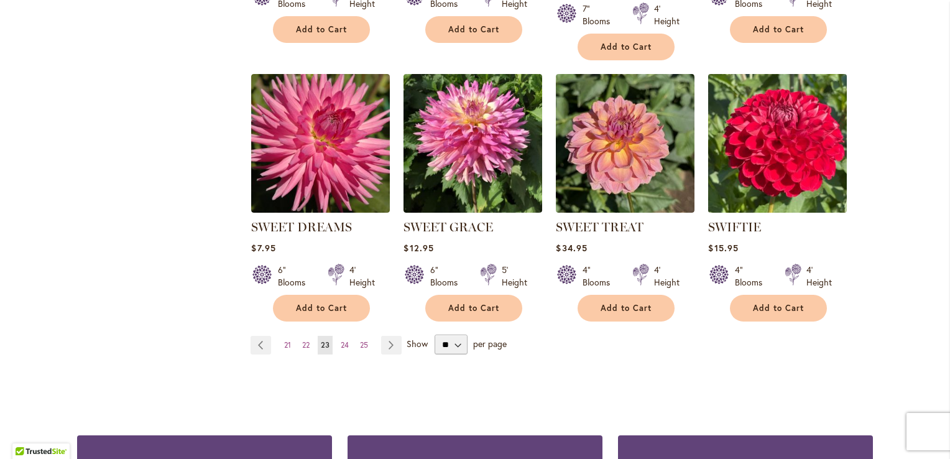
scroll to position [1119, 0]
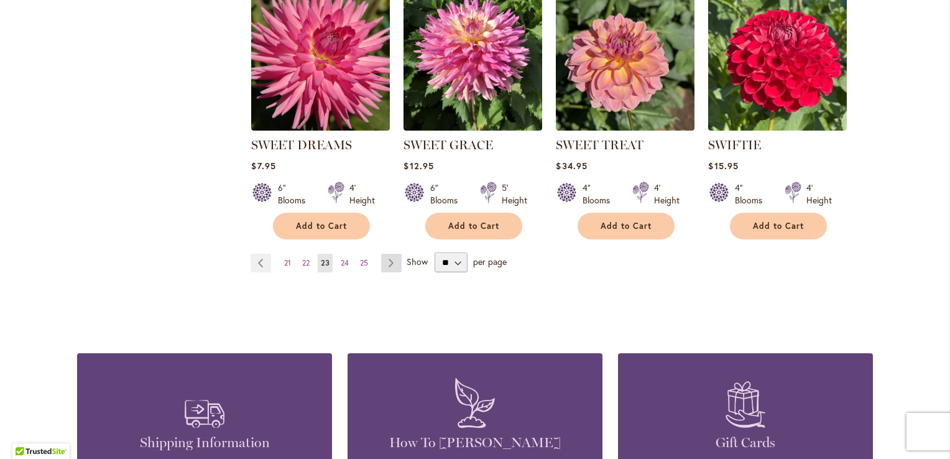
click at [387, 261] on link "Page Next" at bounding box center [391, 263] width 21 height 19
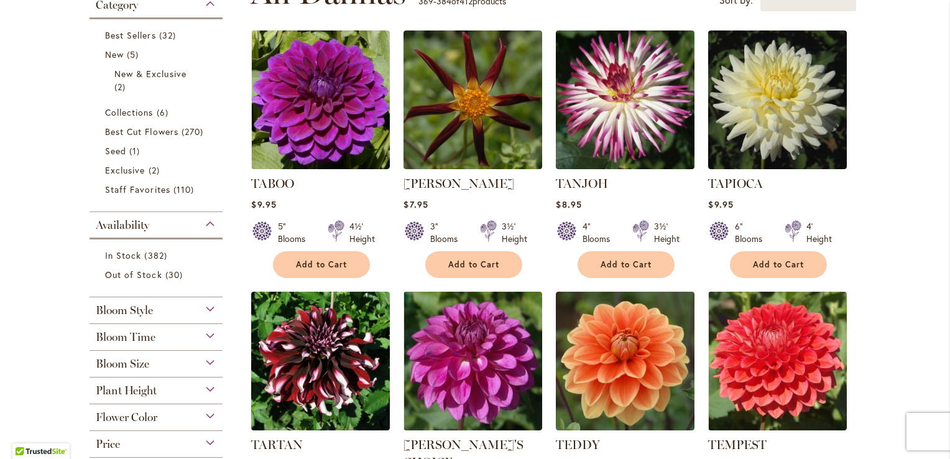
scroll to position [311, 0]
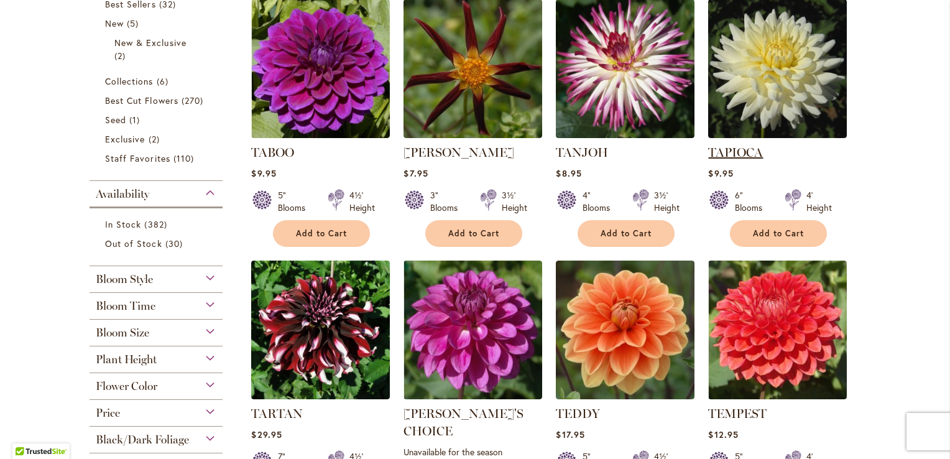
click at [728, 150] on link "TAPIOCA" at bounding box center [735, 152] width 55 height 15
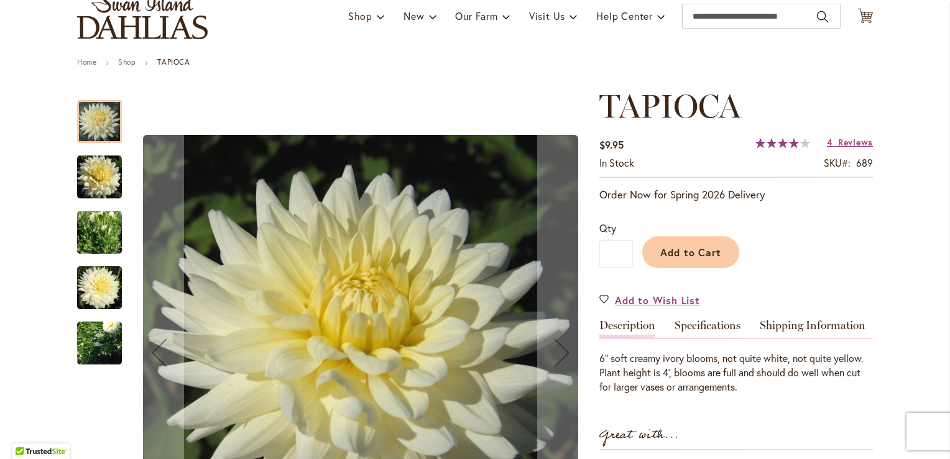
scroll to position [124, 0]
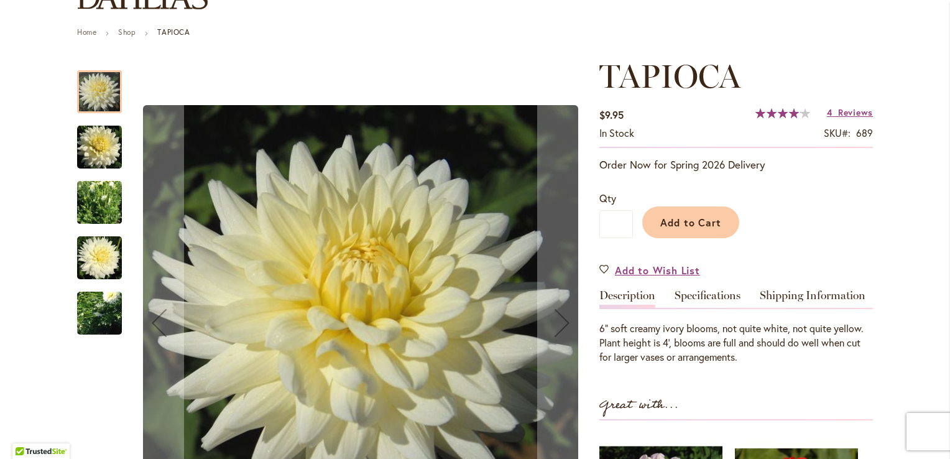
click at [89, 153] on img "TAPIOCA" at bounding box center [99, 147] width 45 height 46
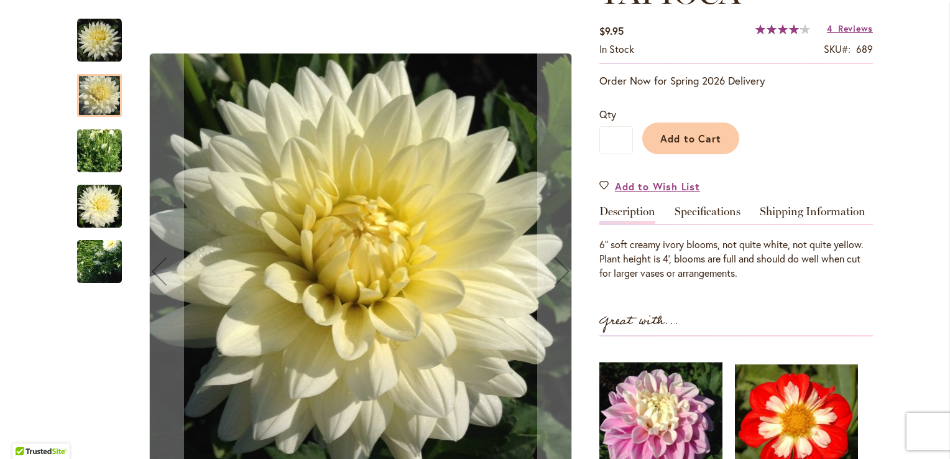
scroll to position [249, 0]
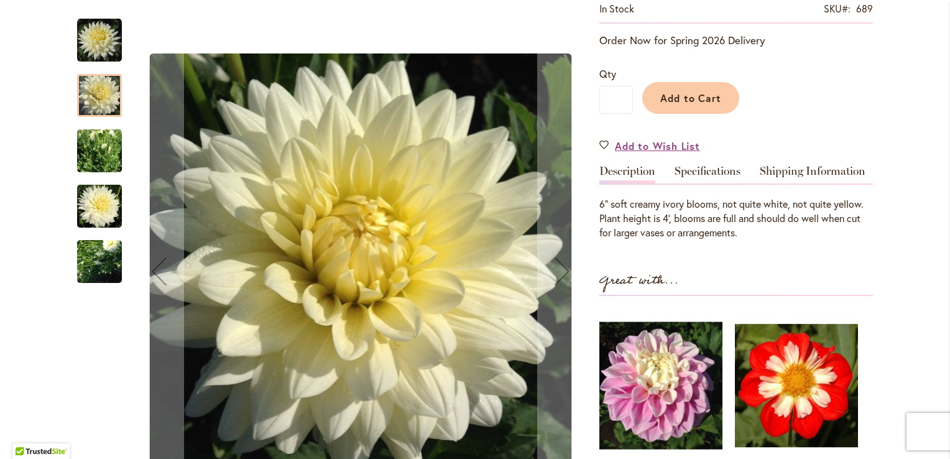
click at [102, 145] on img "TAPIOCA" at bounding box center [99, 150] width 45 height 63
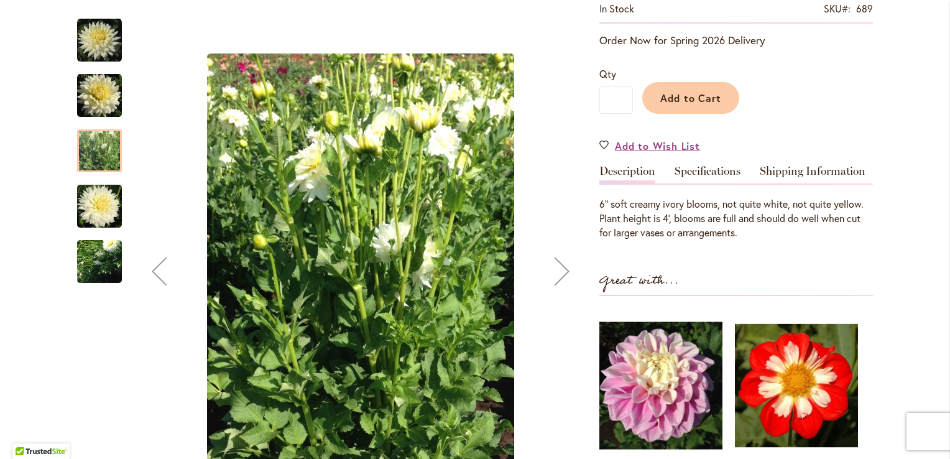
click at [82, 214] on img "TAPIOCA" at bounding box center [99, 206] width 45 height 49
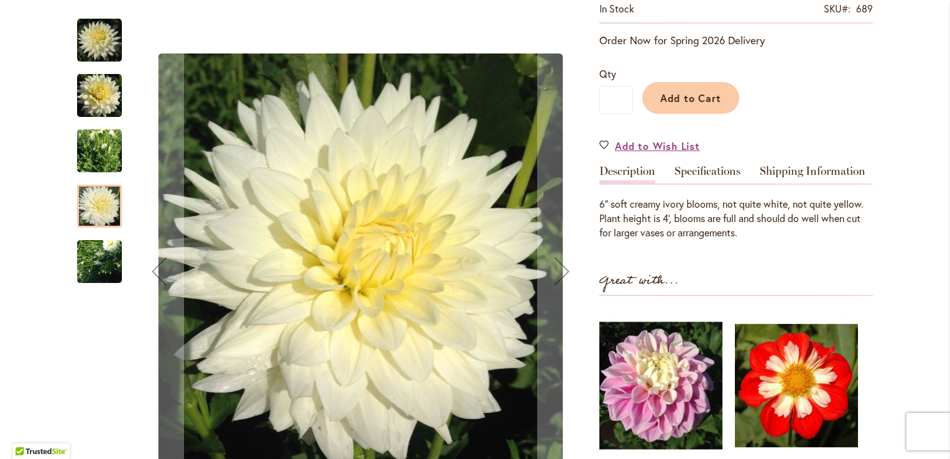
click at [84, 254] on img "TAPIOCA" at bounding box center [100, 261] width 90 height 67
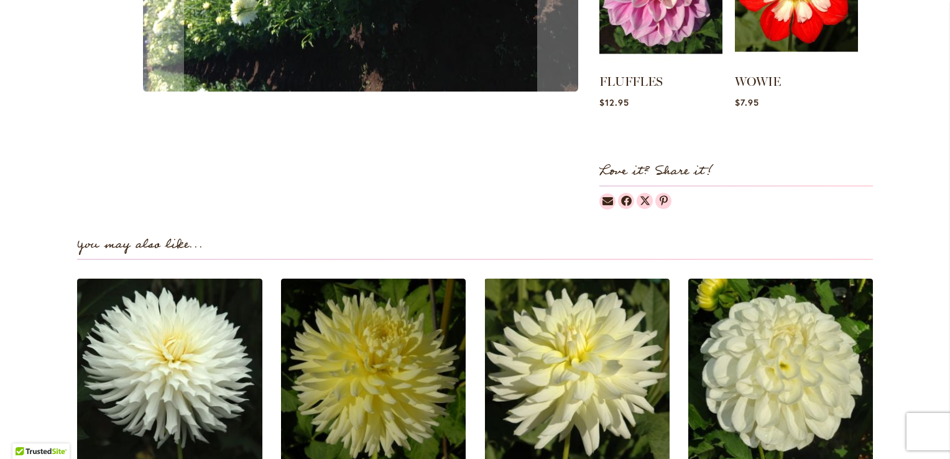
scroll to position [746, 0]
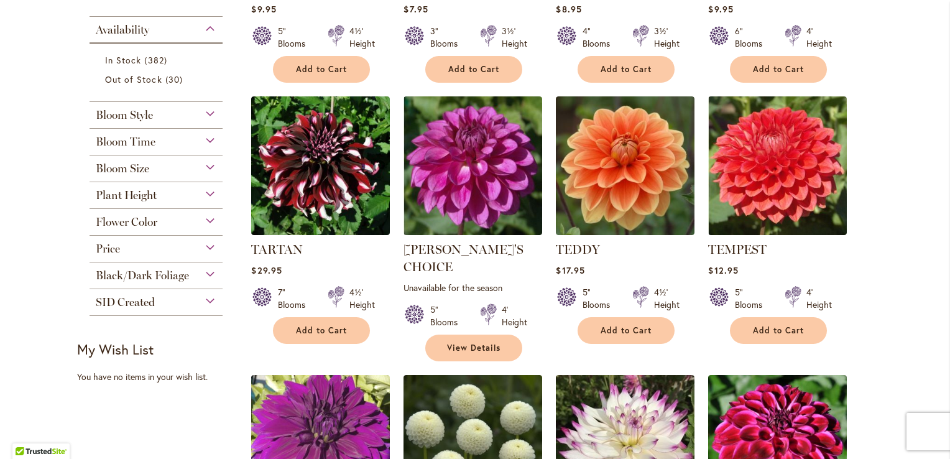
scroll to position [498, 0]
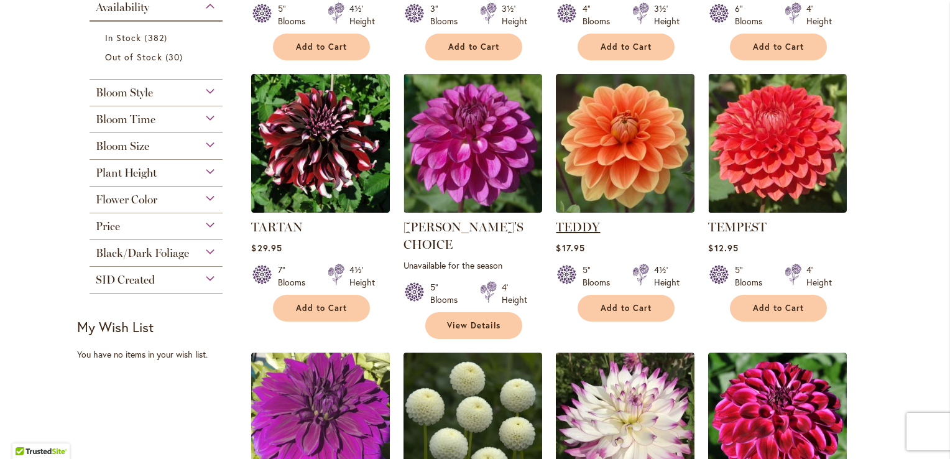
click at [562, 223] on link "TEDDY" at bounding box center [578, 227] width 44 height 15
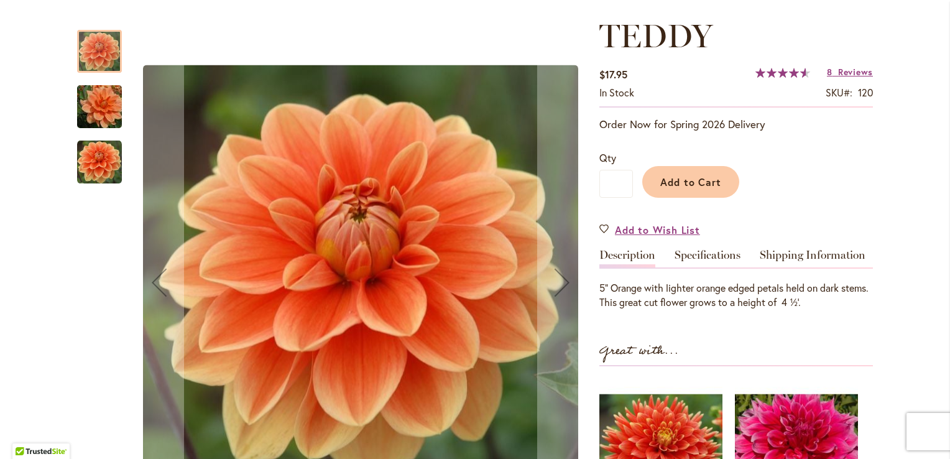
scroll to position [187, 0]
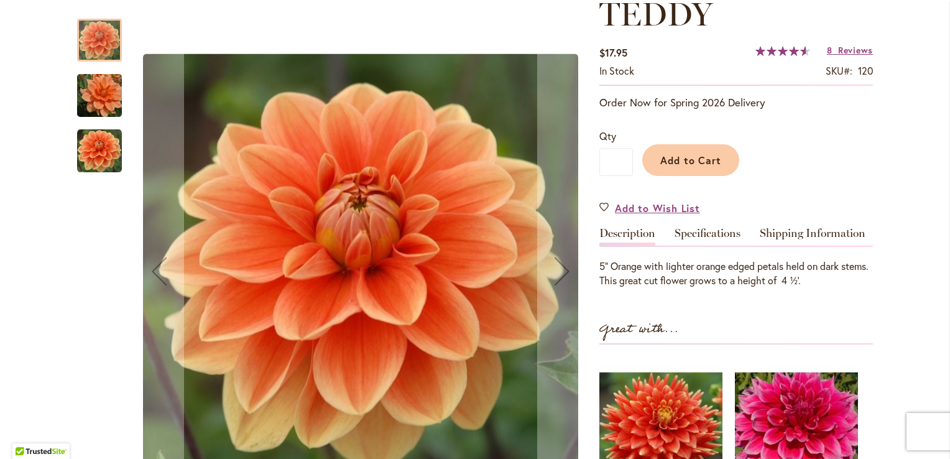
click at [99, 88] on img "Teddy" at bounding box center [100, 96] width 90 height 60
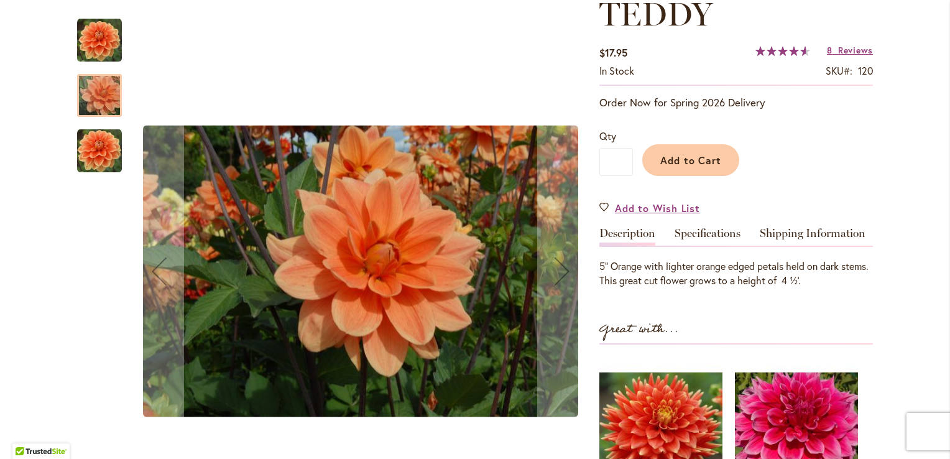
click at [92, 145] on img "Teddy" at bounding box center [99, 151] width 45 height 45
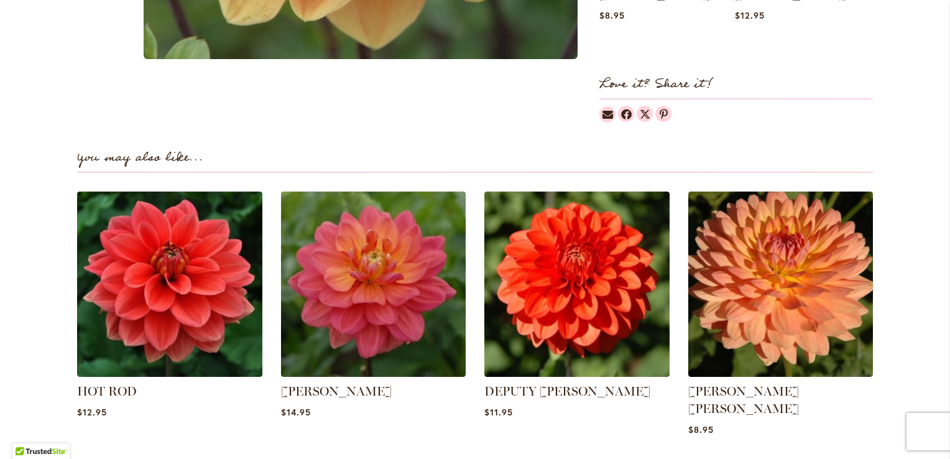
scroll to position [746, 0]
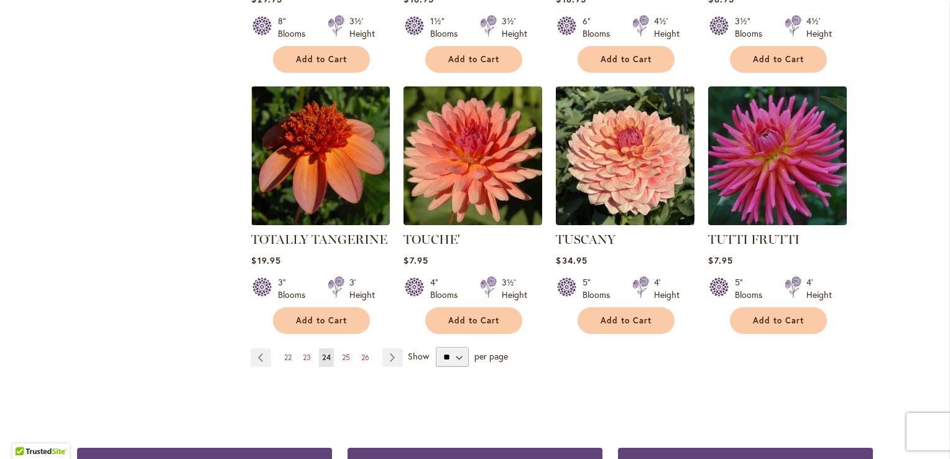
scroll to position [1057, 0]
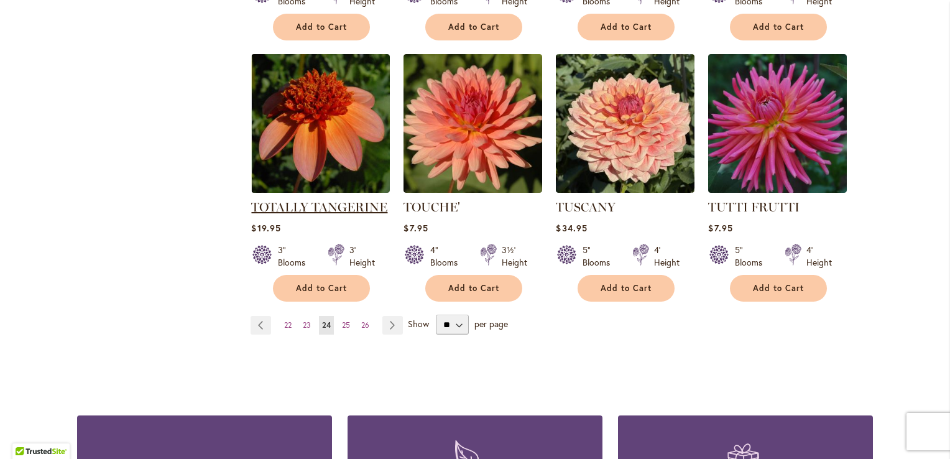
click at [280, 200] on link "TOTALLY TANGERINE" at bounding box center [319, 207] width 136 height 15
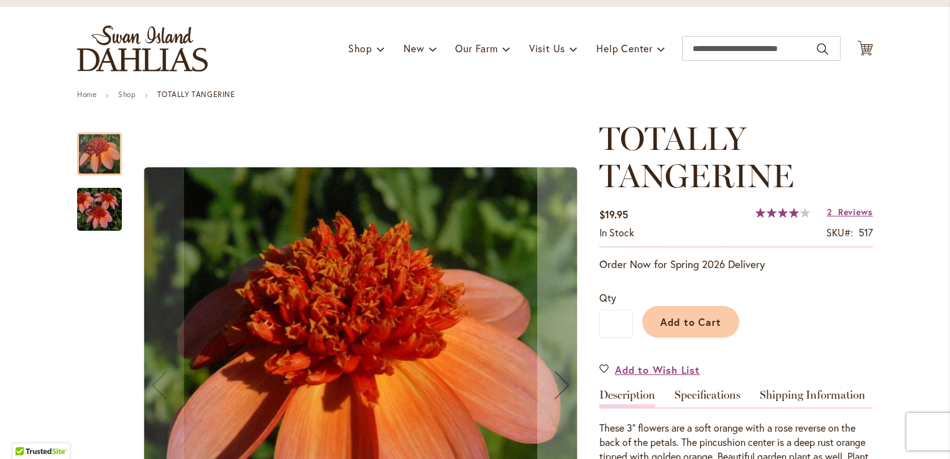
scroll to position [187, 0]
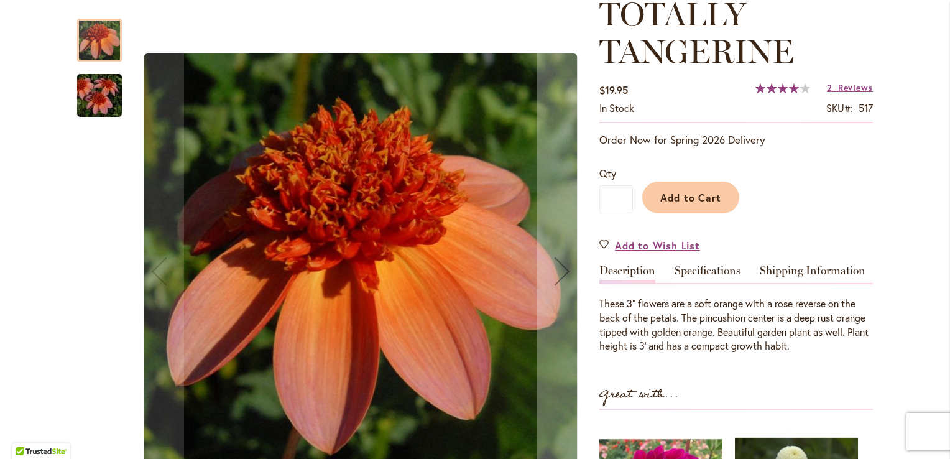
click at [76, 105] on img "TOTALLY TANGERINE" at bounding box center [100, 96] width 90 height 60
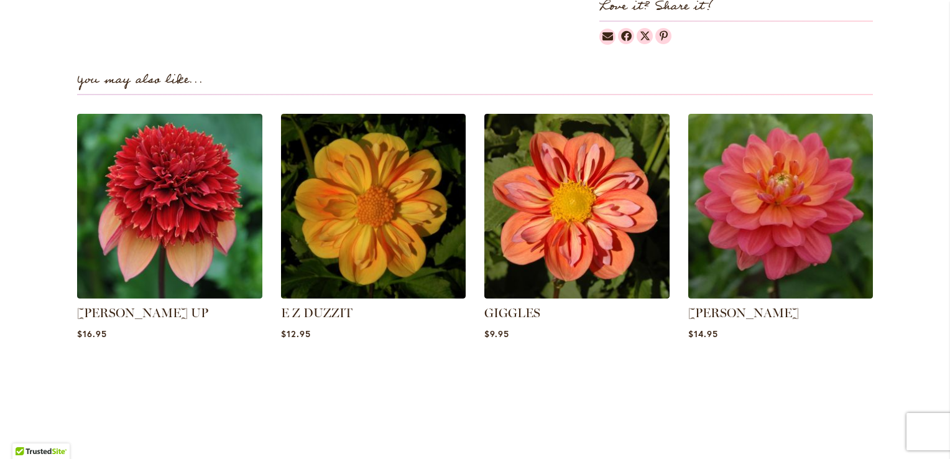
scroll to position [871, 0]
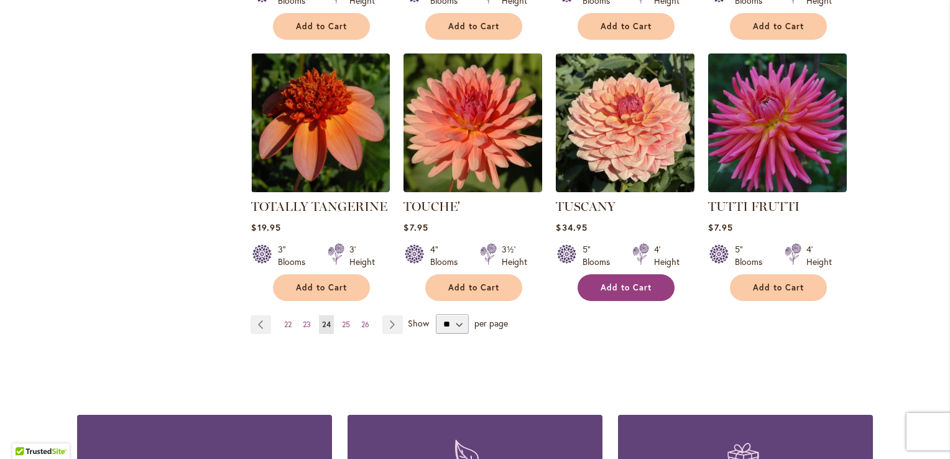
scroll to position [1119, 0]
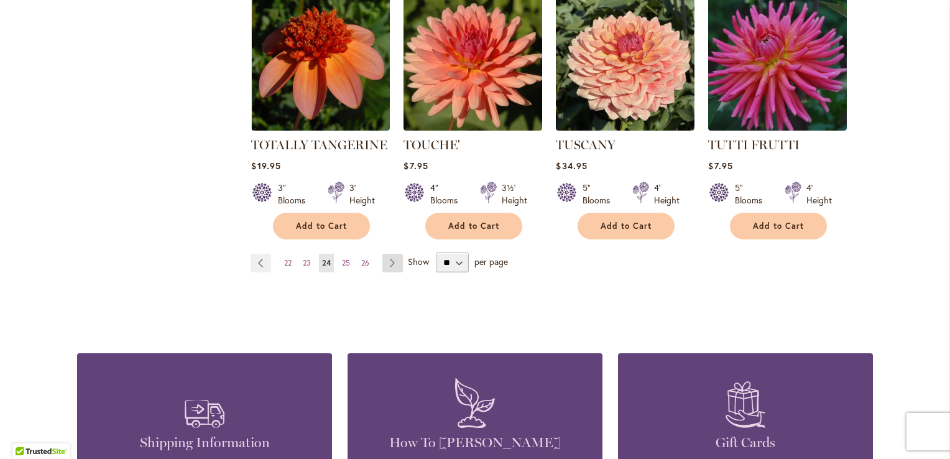
click at [384, 254] on link "Page Next" at bounding box center [392, 263] width 21 height 19
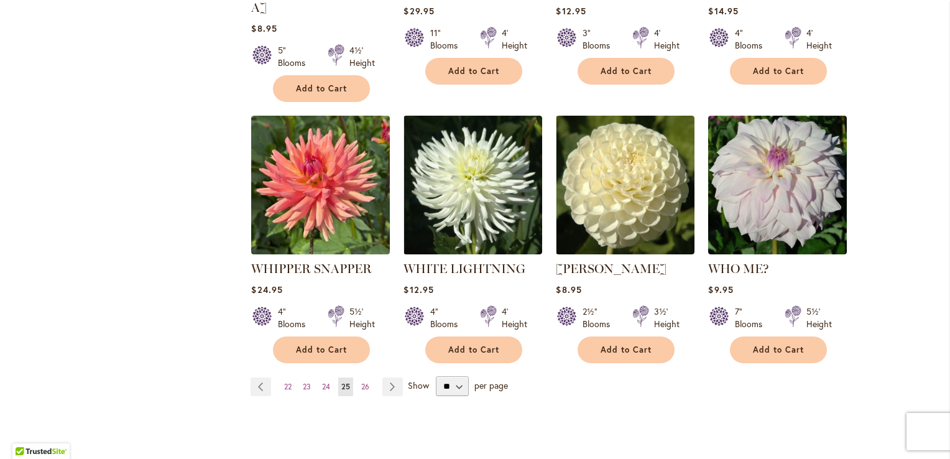
scroll to position [1057, 0]
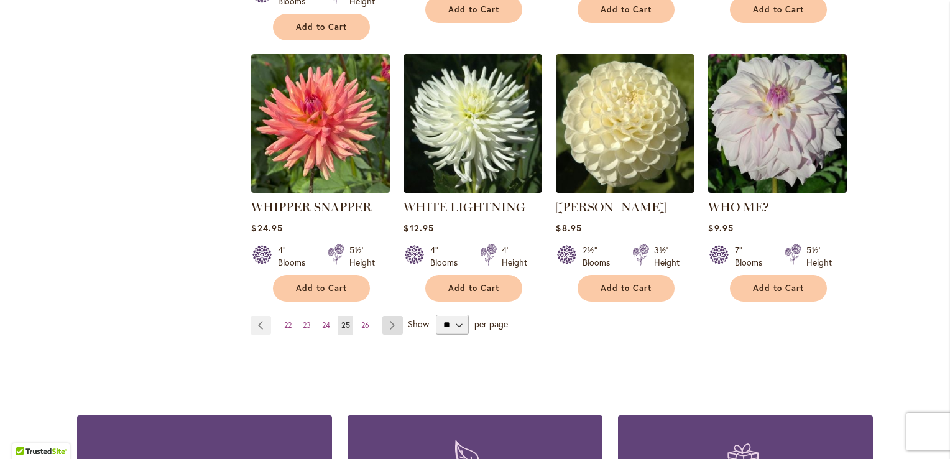
click at [384, 316] on link "Page Next" at bounding box center [392, 325] width 21 height 19
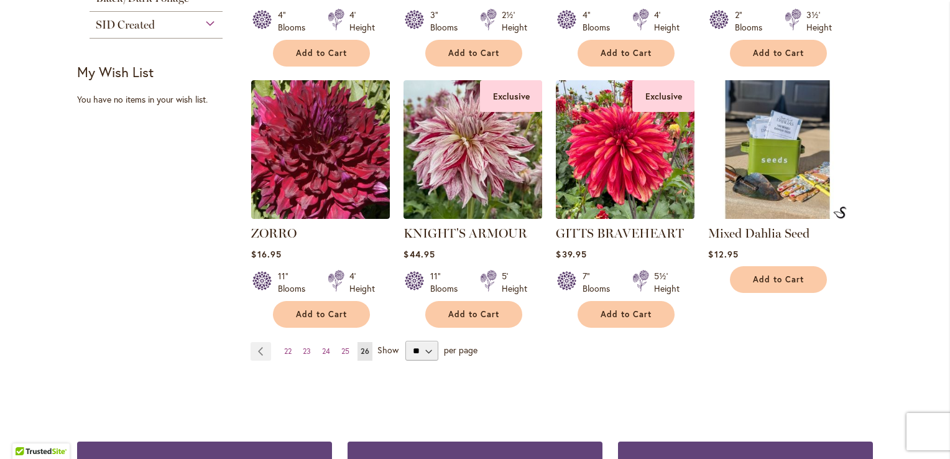
scroll to position [871, 0]
